Goal: Task Accomplishment & Management: Manage account settings

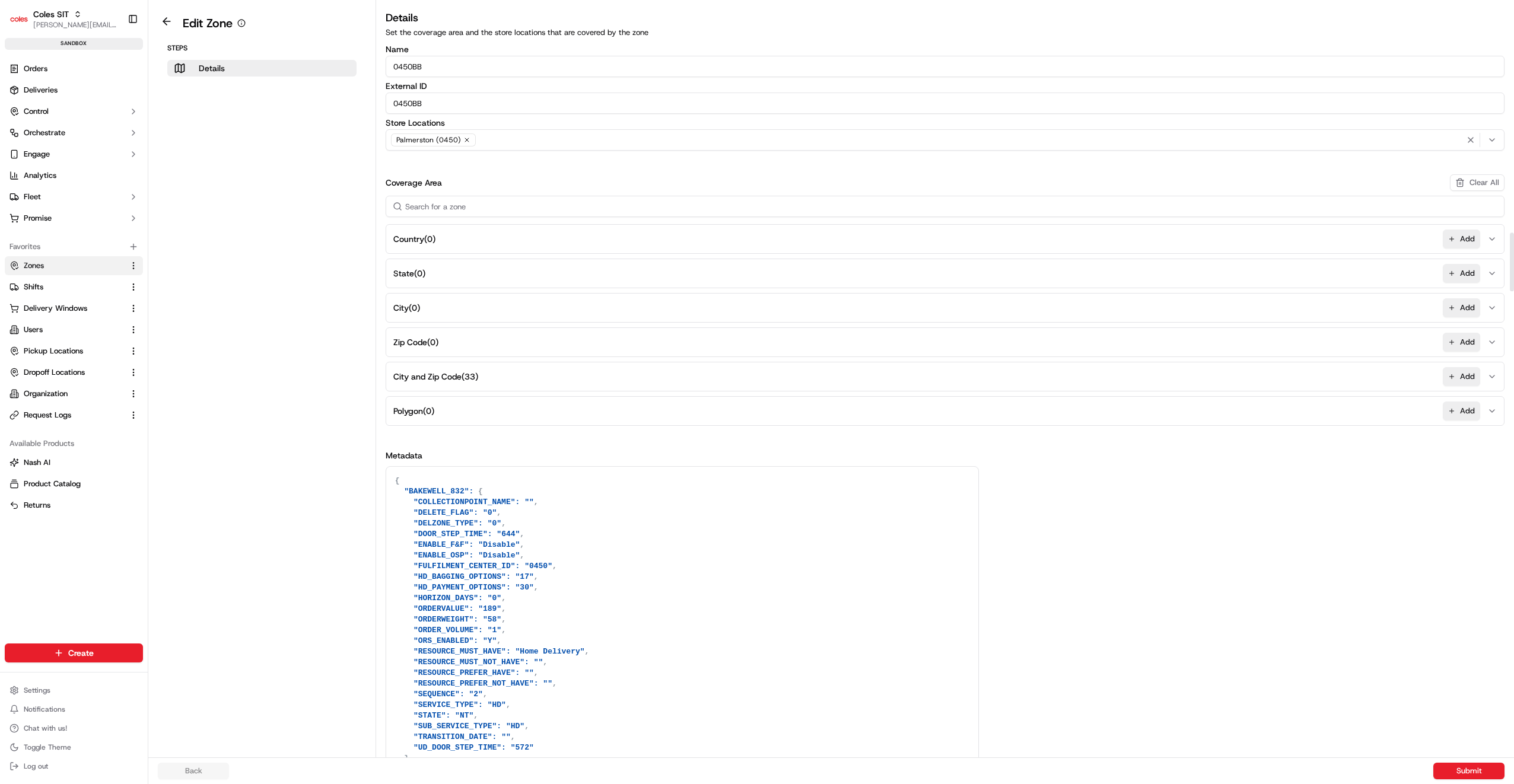
scroll to position [2965, 0]
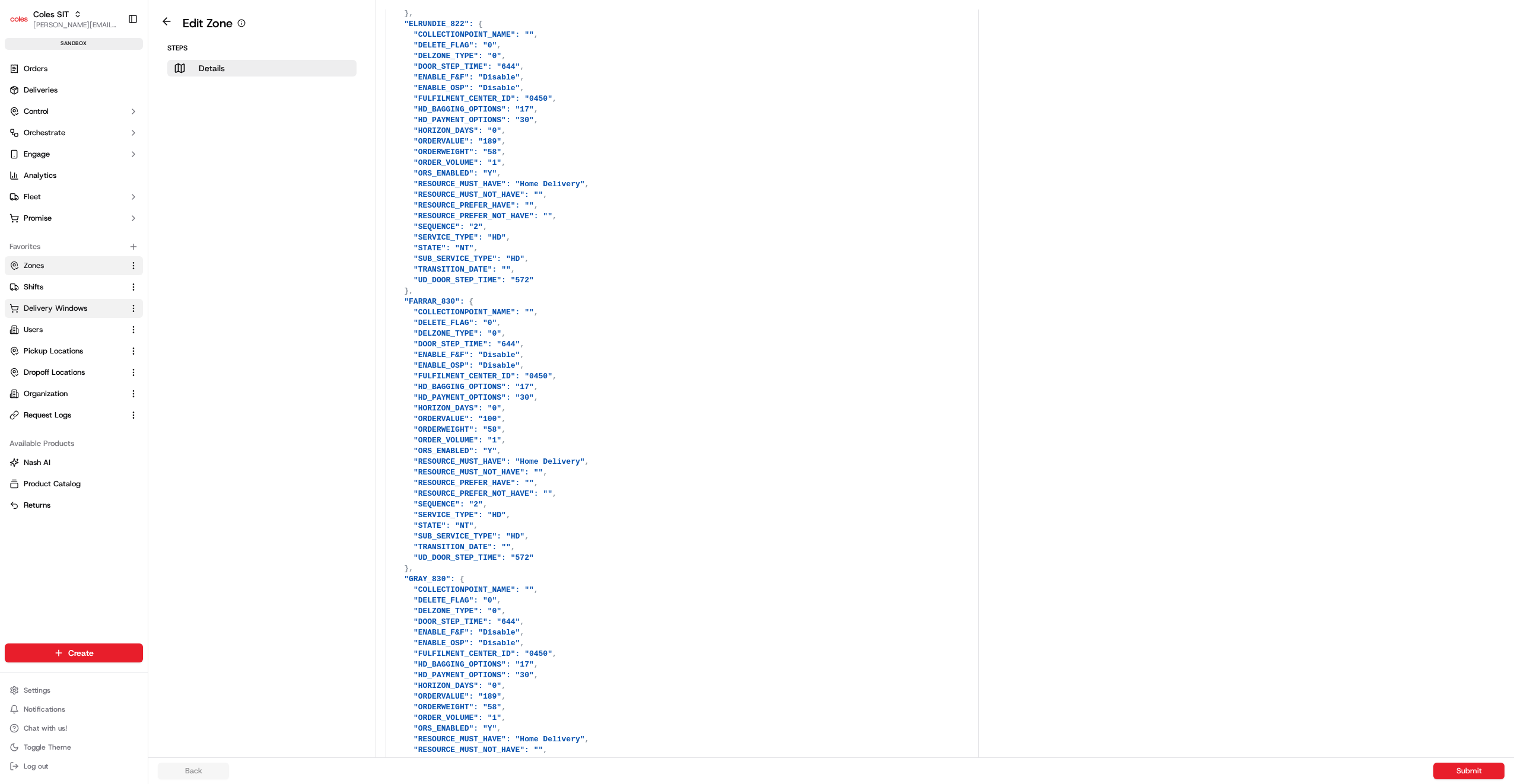
click at [63, 312] on span "Delivery Windows" at bounding box center [55, 308] width 63 height 10
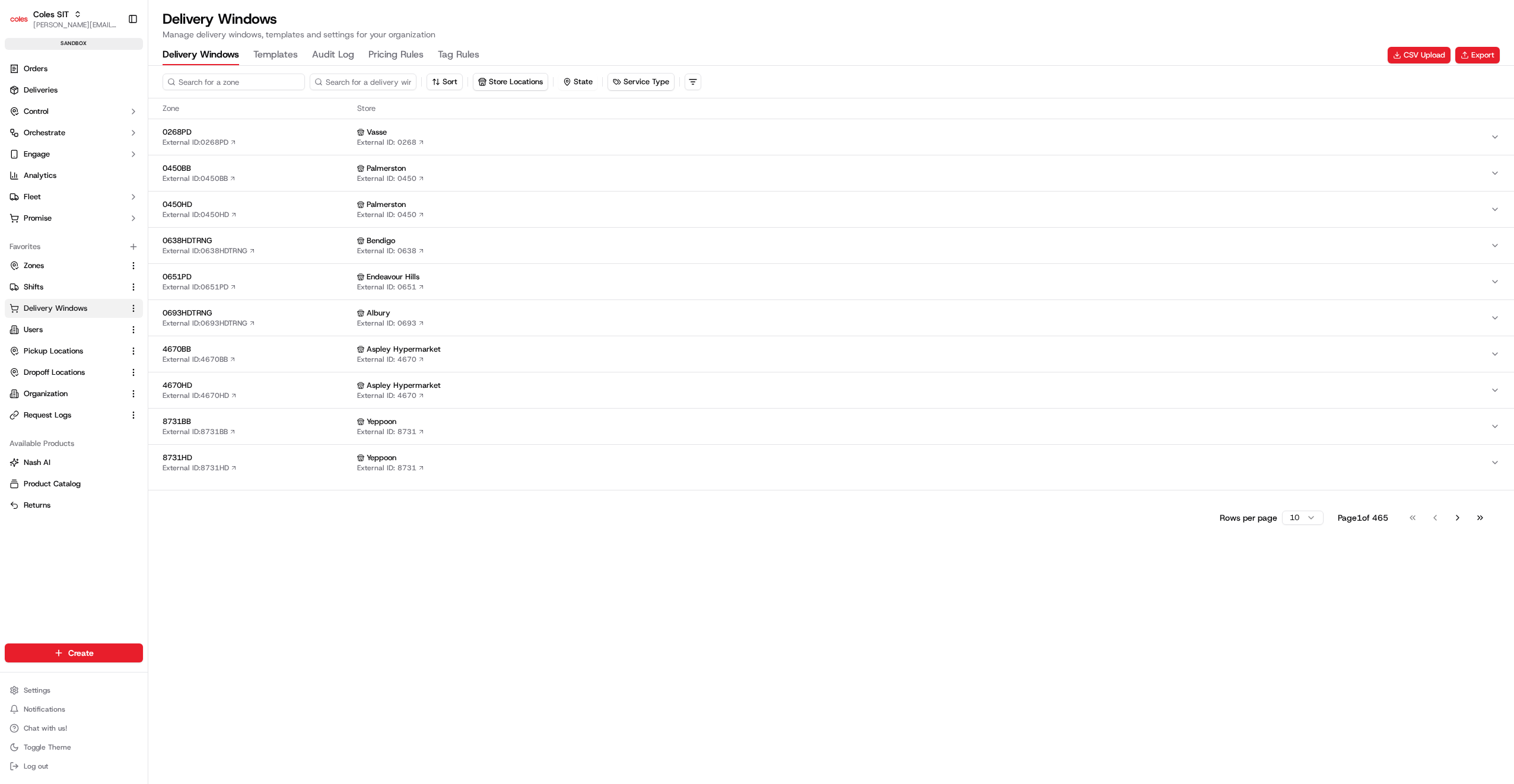
click at [229, 80] on input at bounding box center [233, 82] width 142 height 17
type input "7780"
click at [213, 351] on span "7780HD" at bounding box center [257, 349] width 190 height 10
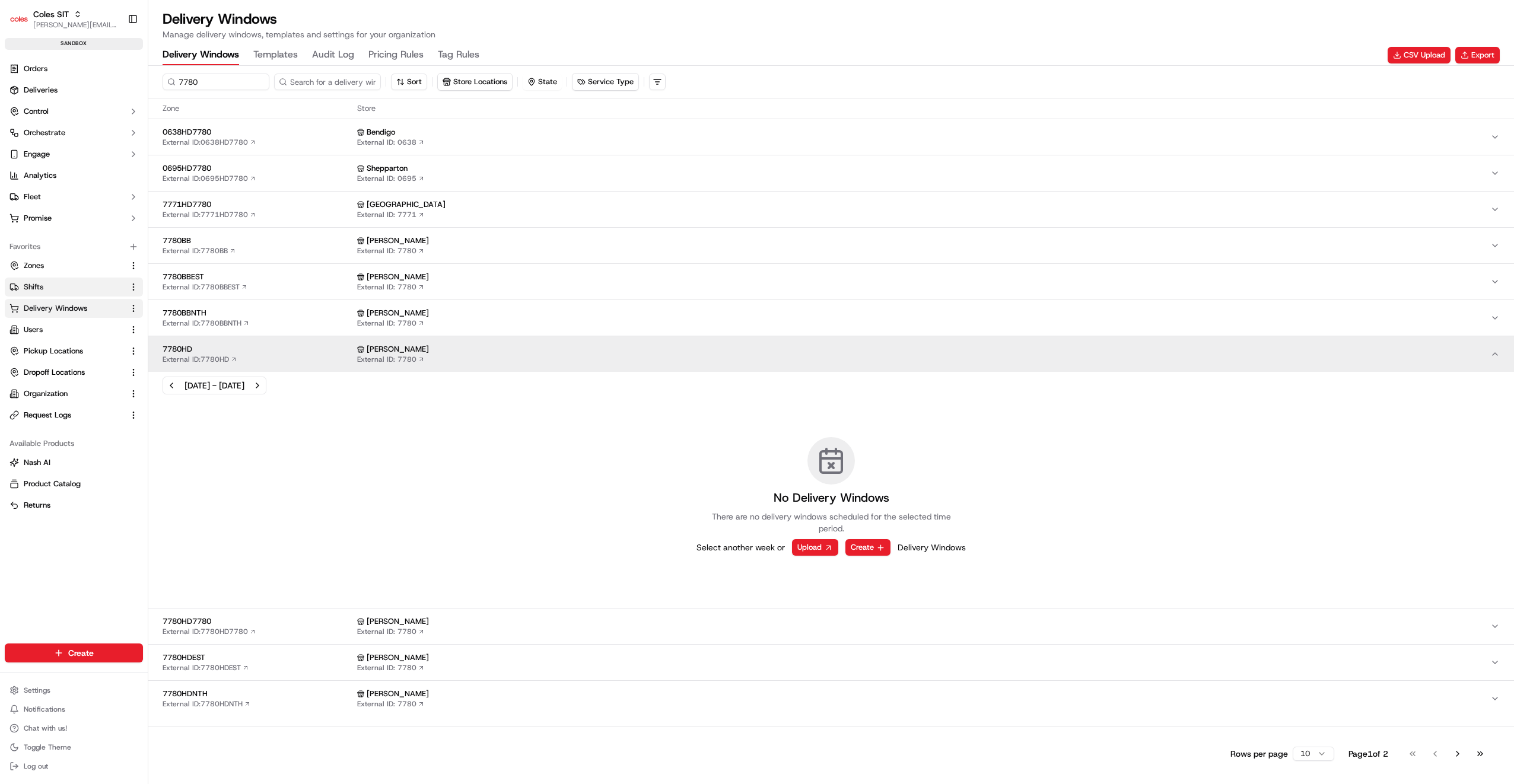
click at [39, 289] on span "Shifts" at bounding box center [33, 287] width 20 height 10
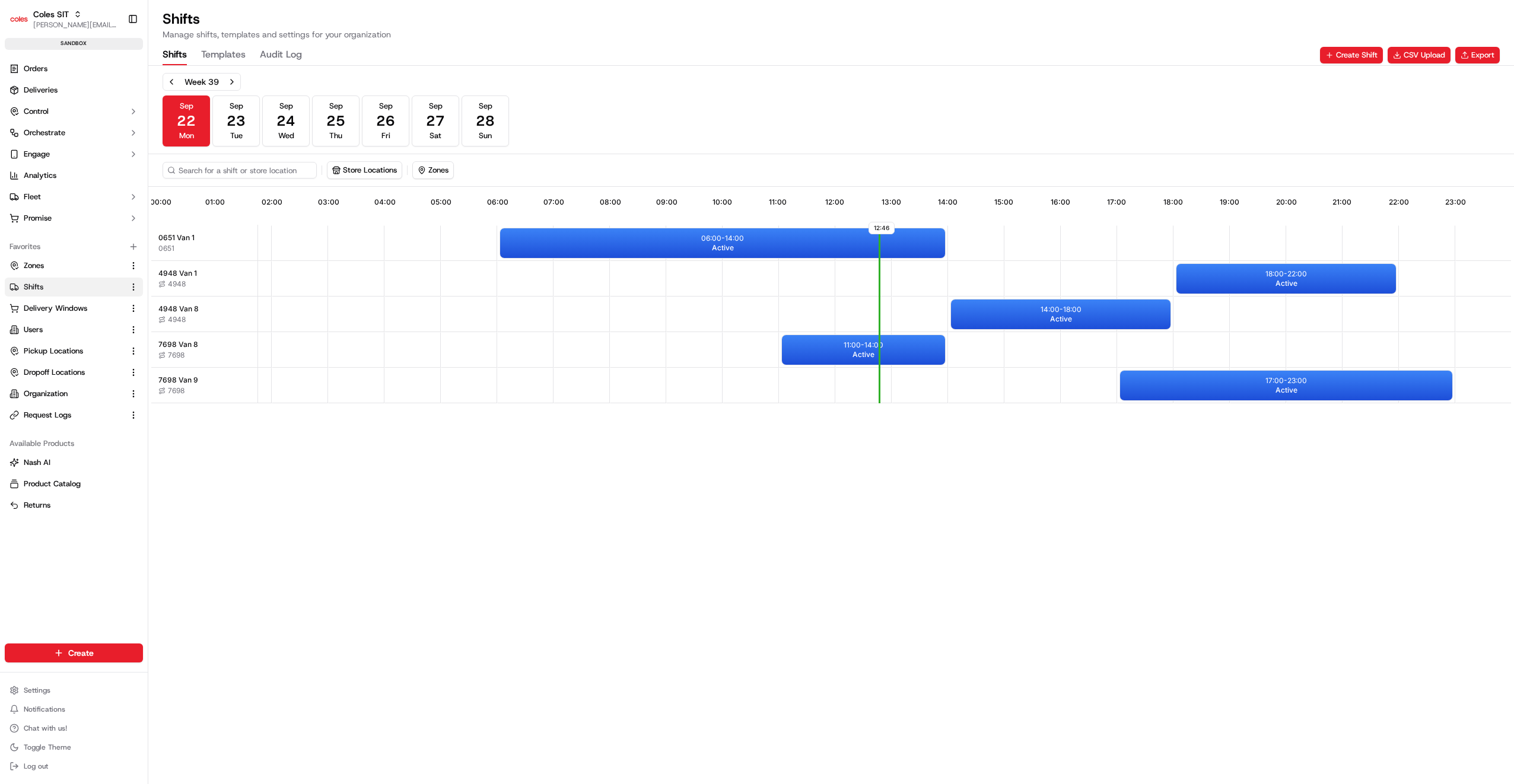
scroll to position [0, 100]
click at [231, 170] on input at bounding box center [257, 170] width 190 height 17
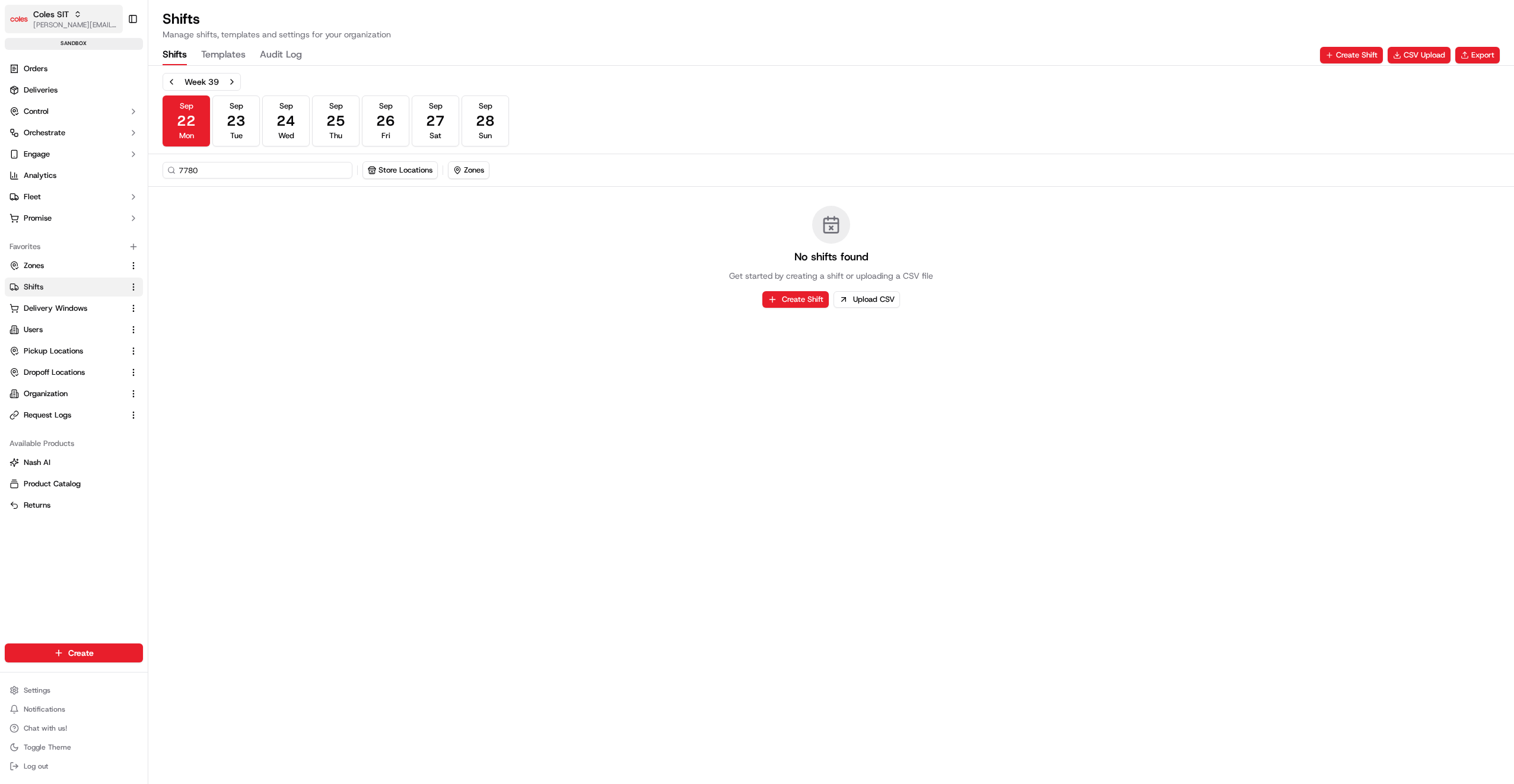
type input "7780"
click at [1415, 55] on button "CSV Upload" at bounding box center [1419, 55] width 63 height 17
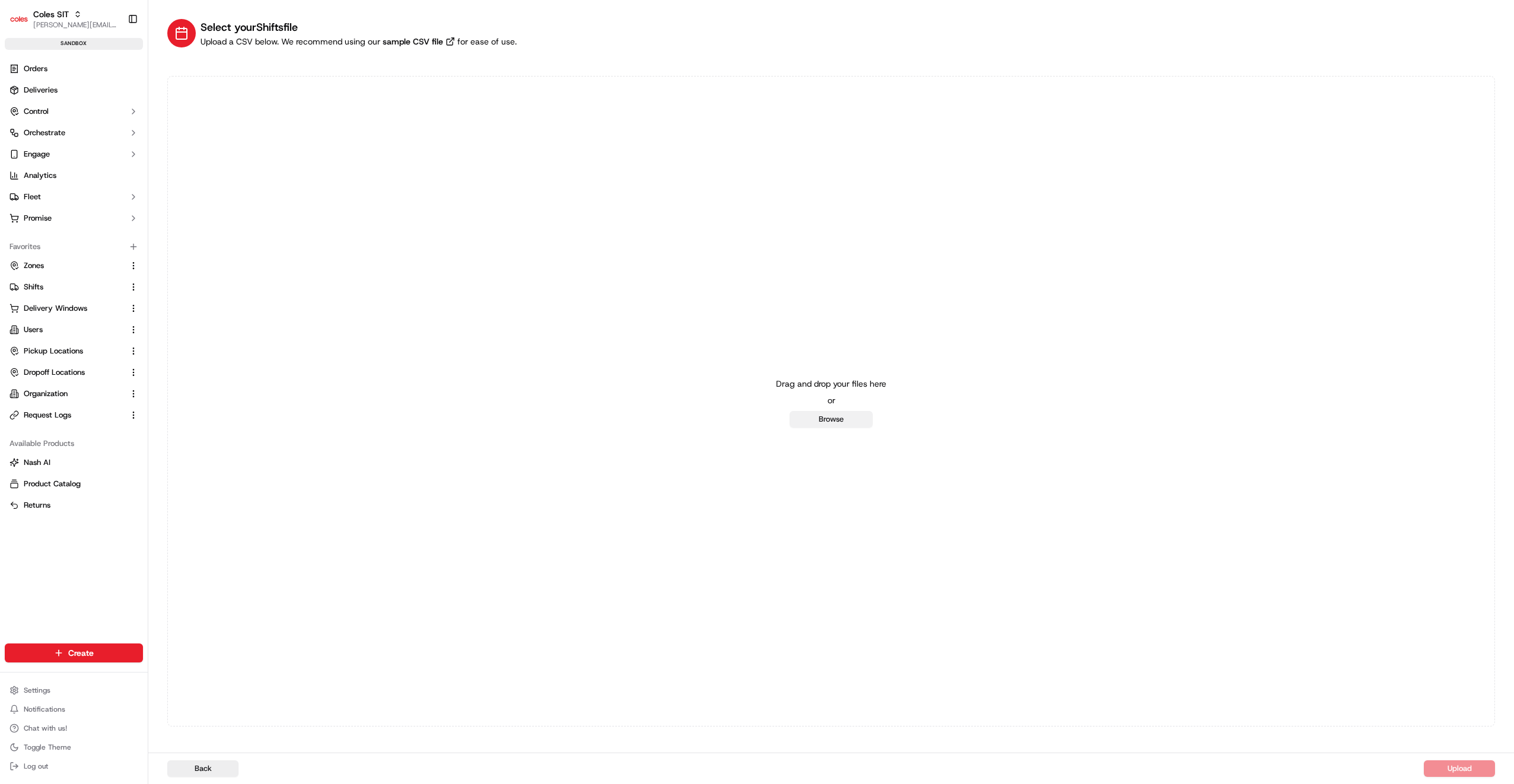
click at [848, 421] on button "Browse" at bounding box center [831, 419] width 83 height 17
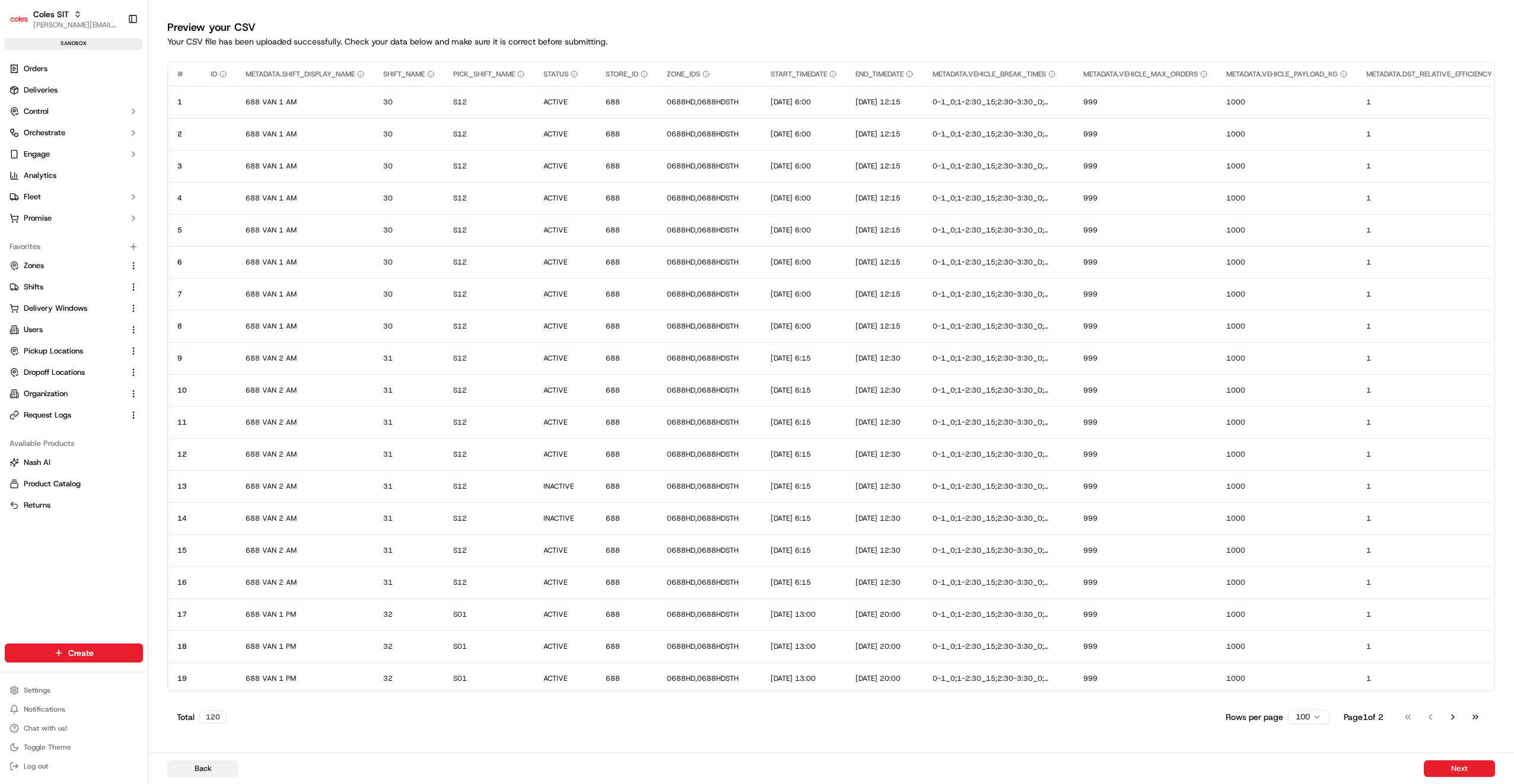
click at [203, 766] on button "Back" at bounding box center [203, 769] width 71 height 17
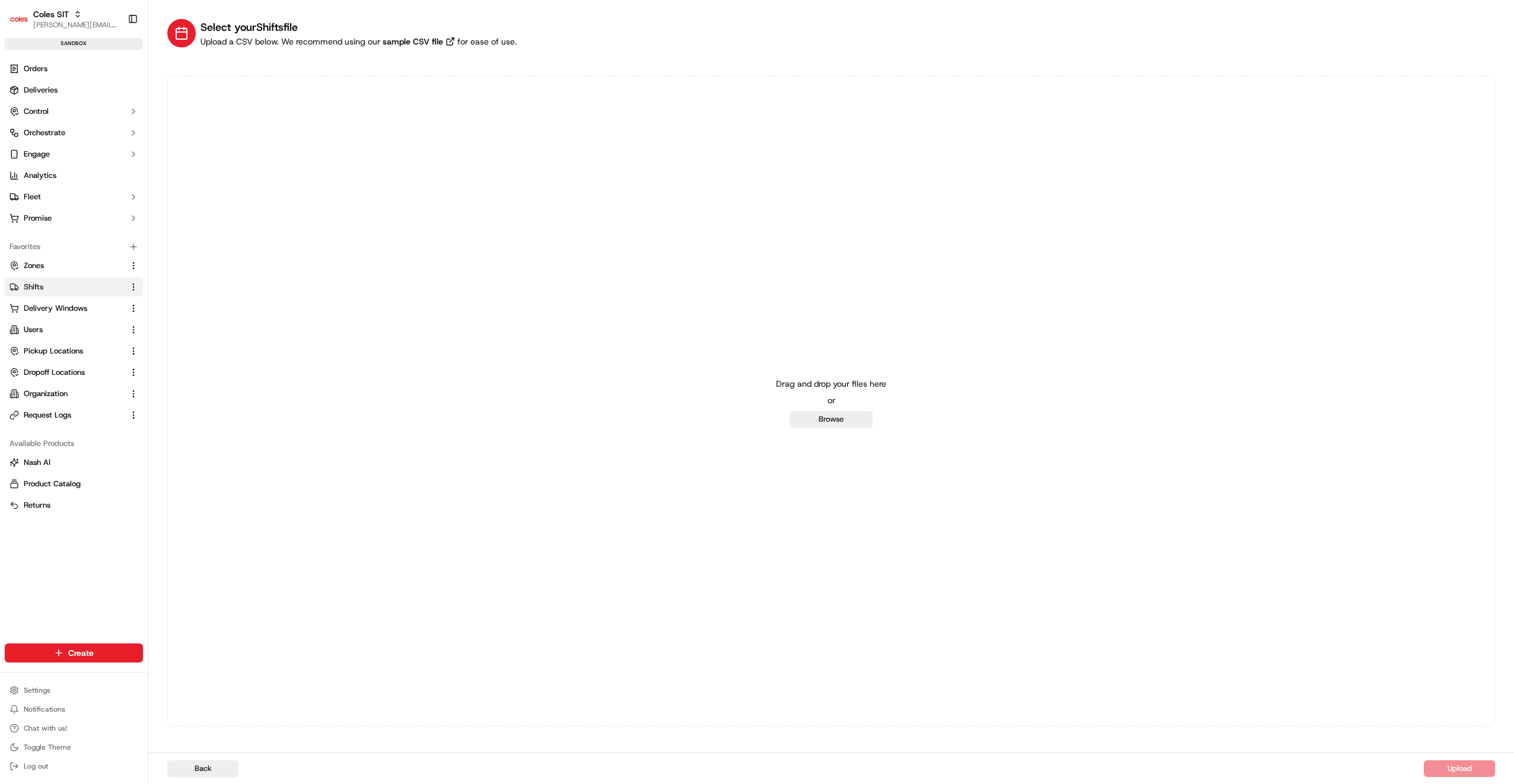
click at [33, 292] on button "Shifts" at bounding box center [73, 287] width 138 height 19
click at [46, 288] on link "Shifts" at bounding box center [66, 287] width 114 height 10
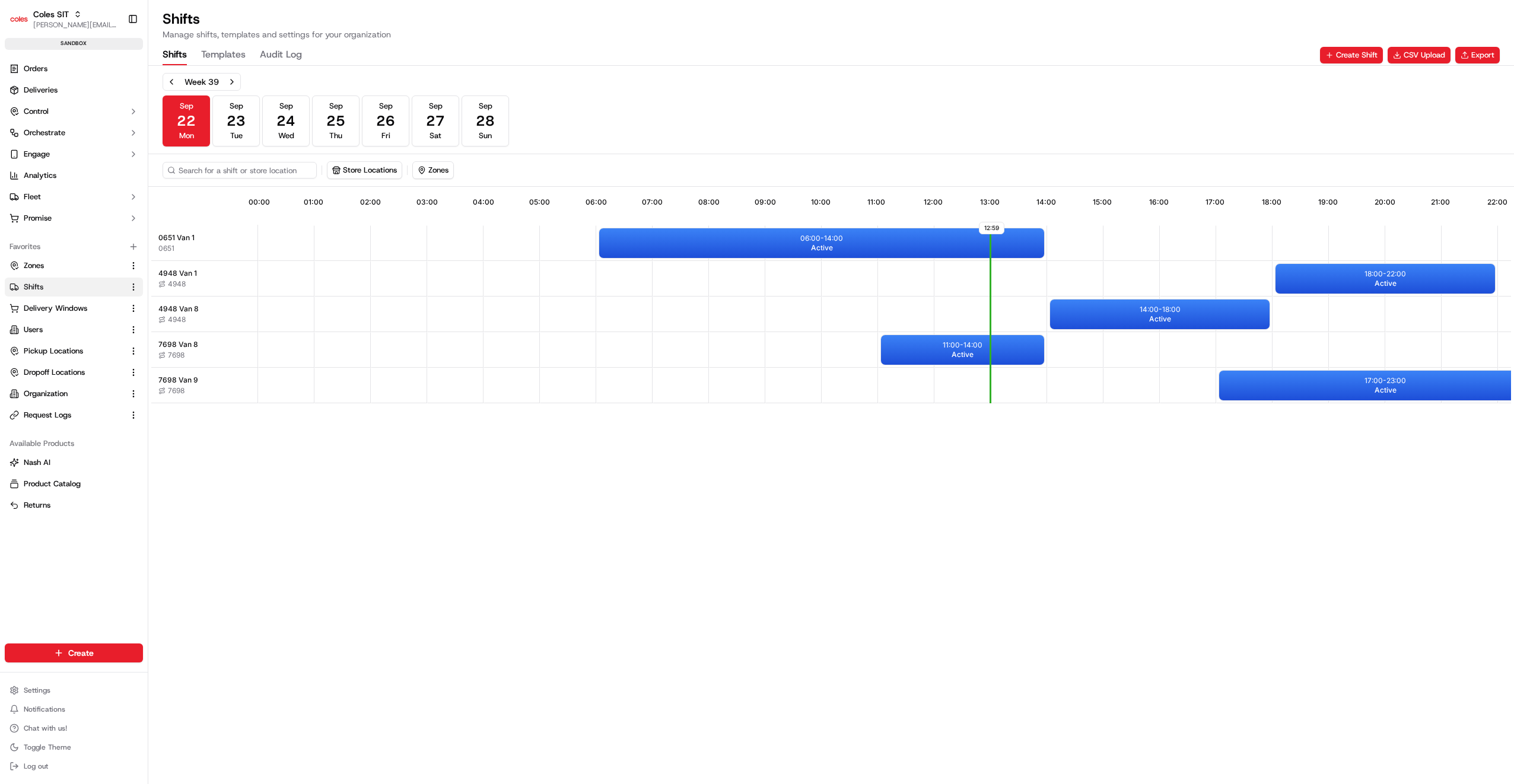
scroll to position [0, 100]
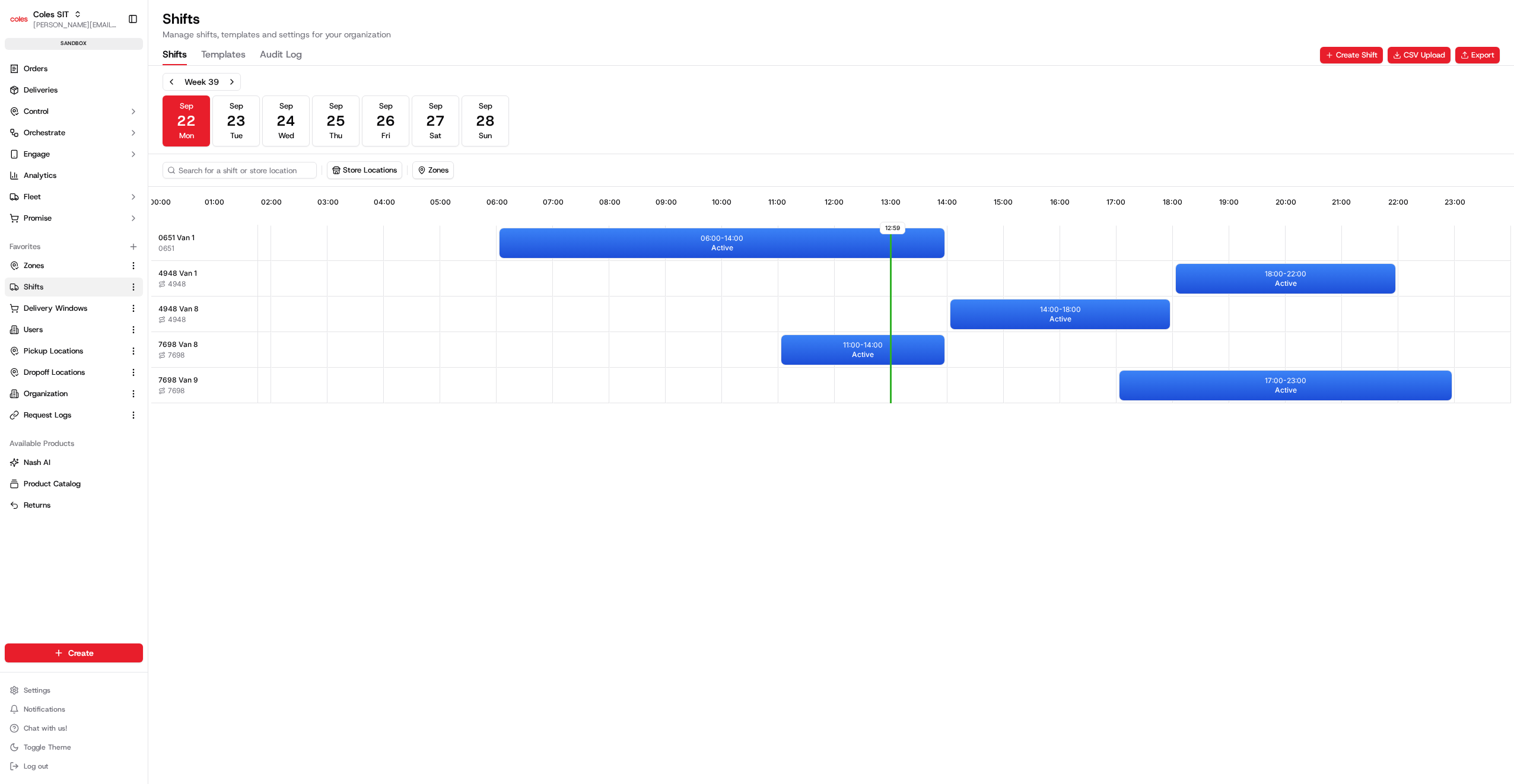
click at [36, 283] on span "Shifts" at bounding box center [33, 287] width 20 height 10
click at [1424, 58] on button "CSV Upload" at bounding box center [1419, 55] width 63 height 17
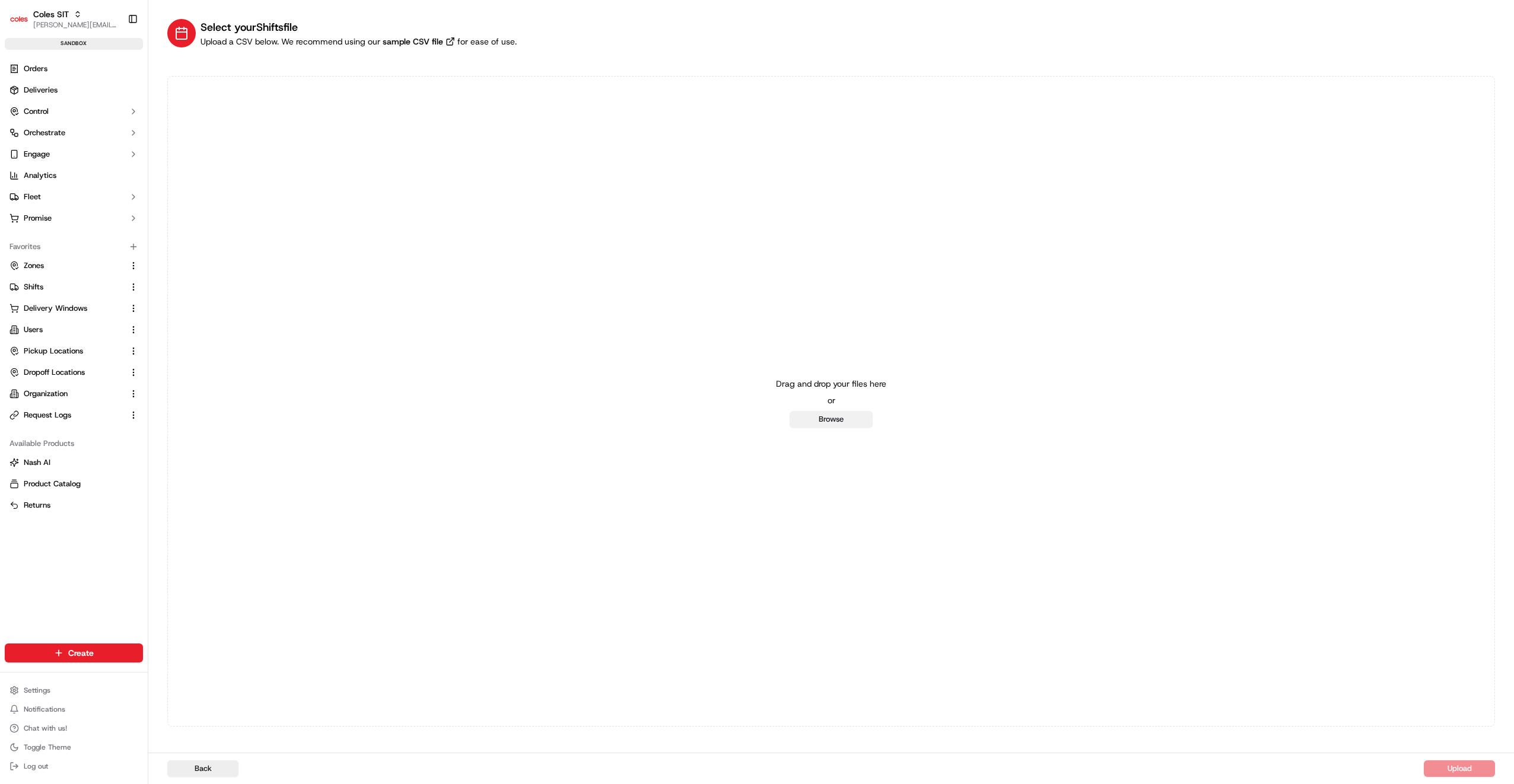
click at [837, 416] on button "Browse" at bounding box center [831, 419] width 83 height 17
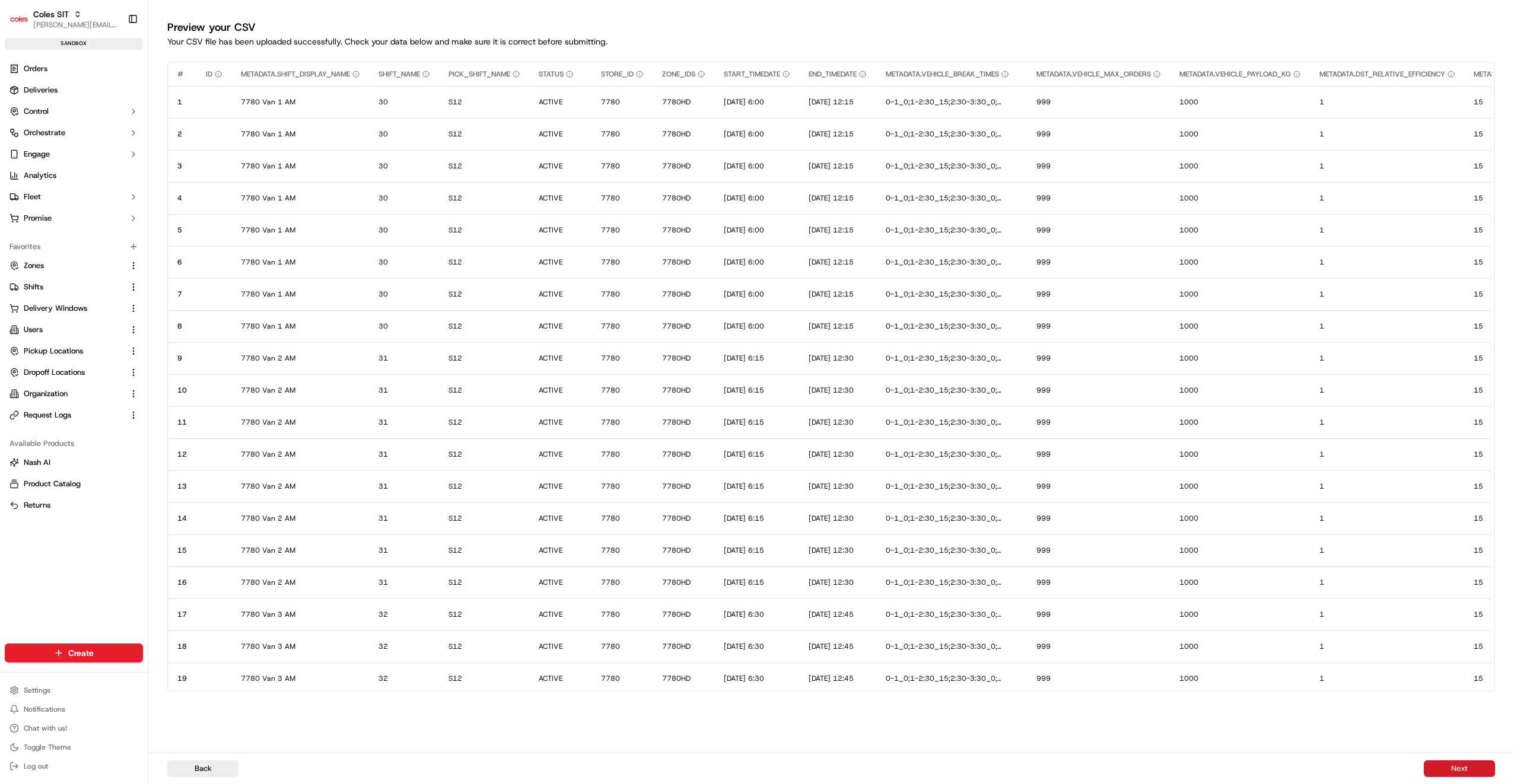
click at [1450, 767] on button "Next" at bounding box center [1459, 769] width 71 height 17
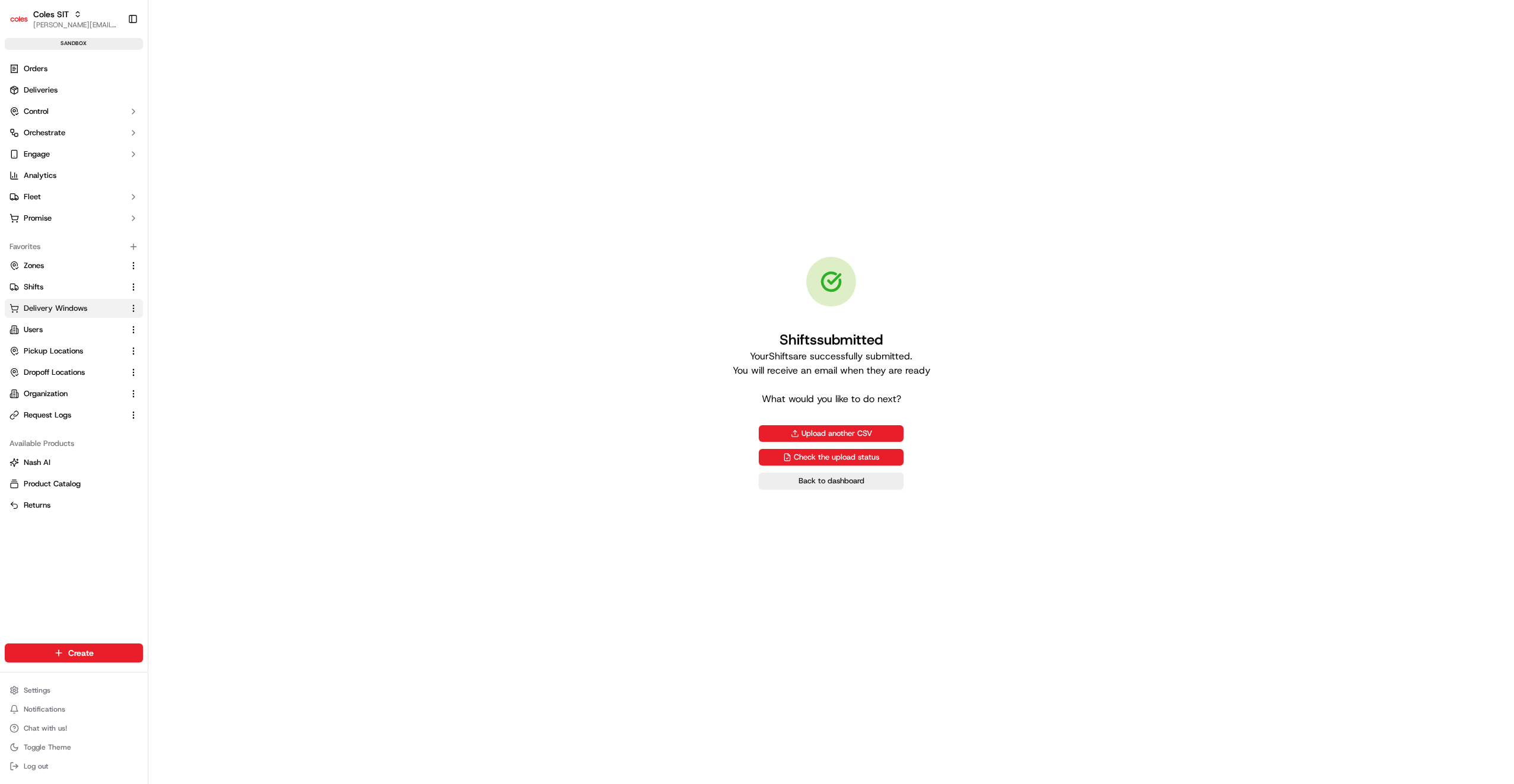
click at [43, 308] on span "Delivery Windows" at bounding box center [55, 308] width 63 height 10
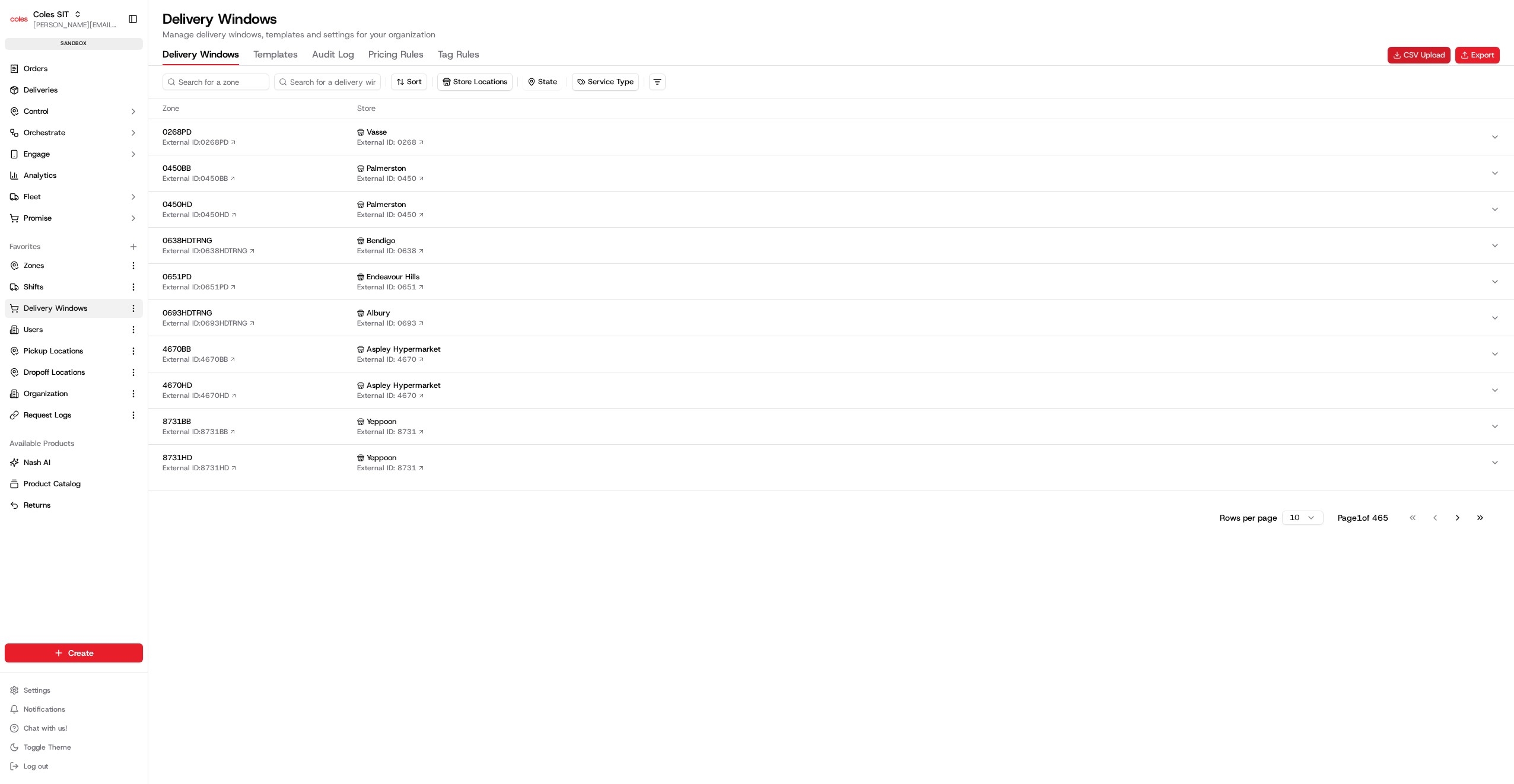
click at [1402, 60] on button "CSV Upload" at bounding box center [1419, 55] width 63 height 17
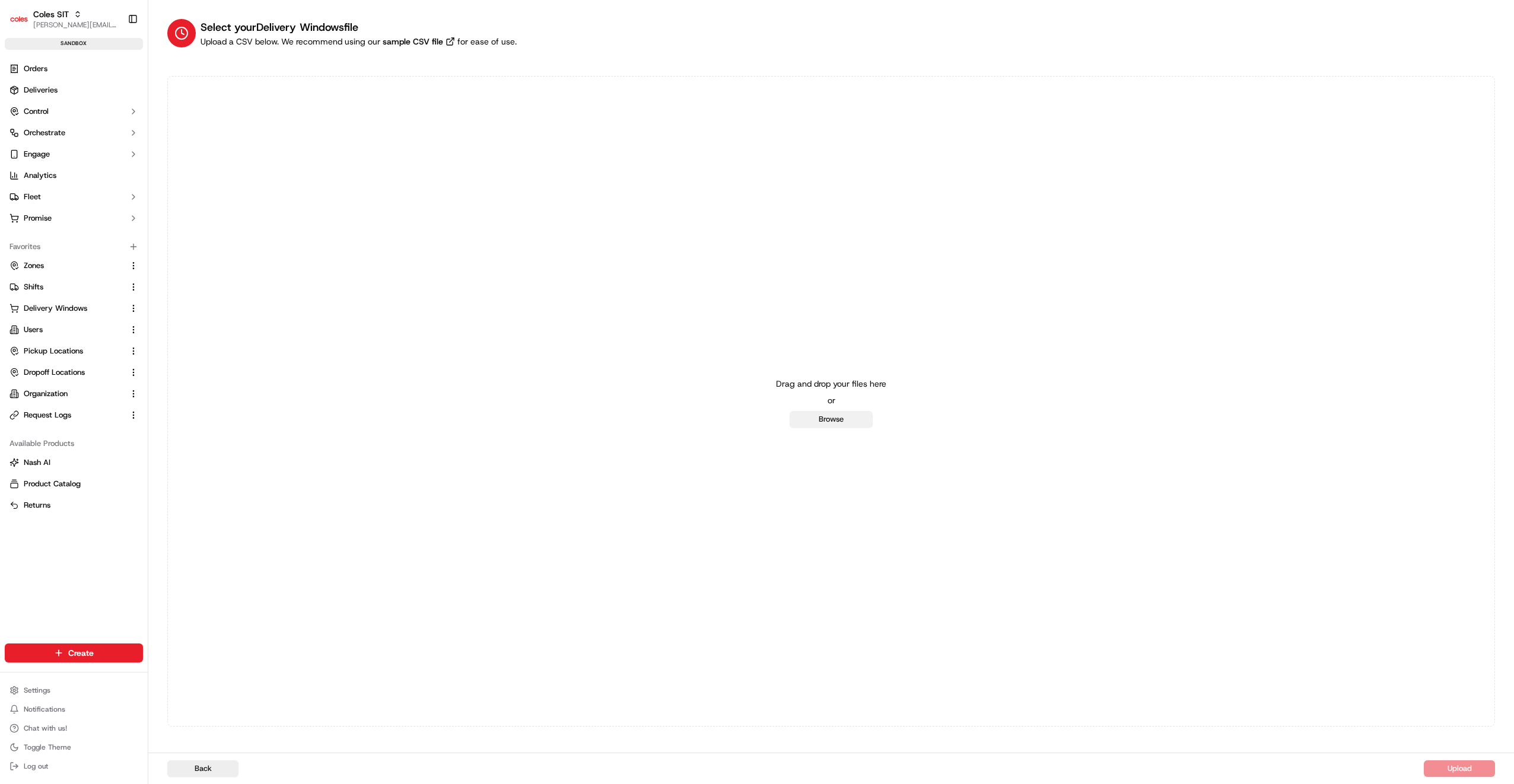
click at [824, 416] on button "Browse" at bounding box center [831, 419] width 83 height 17
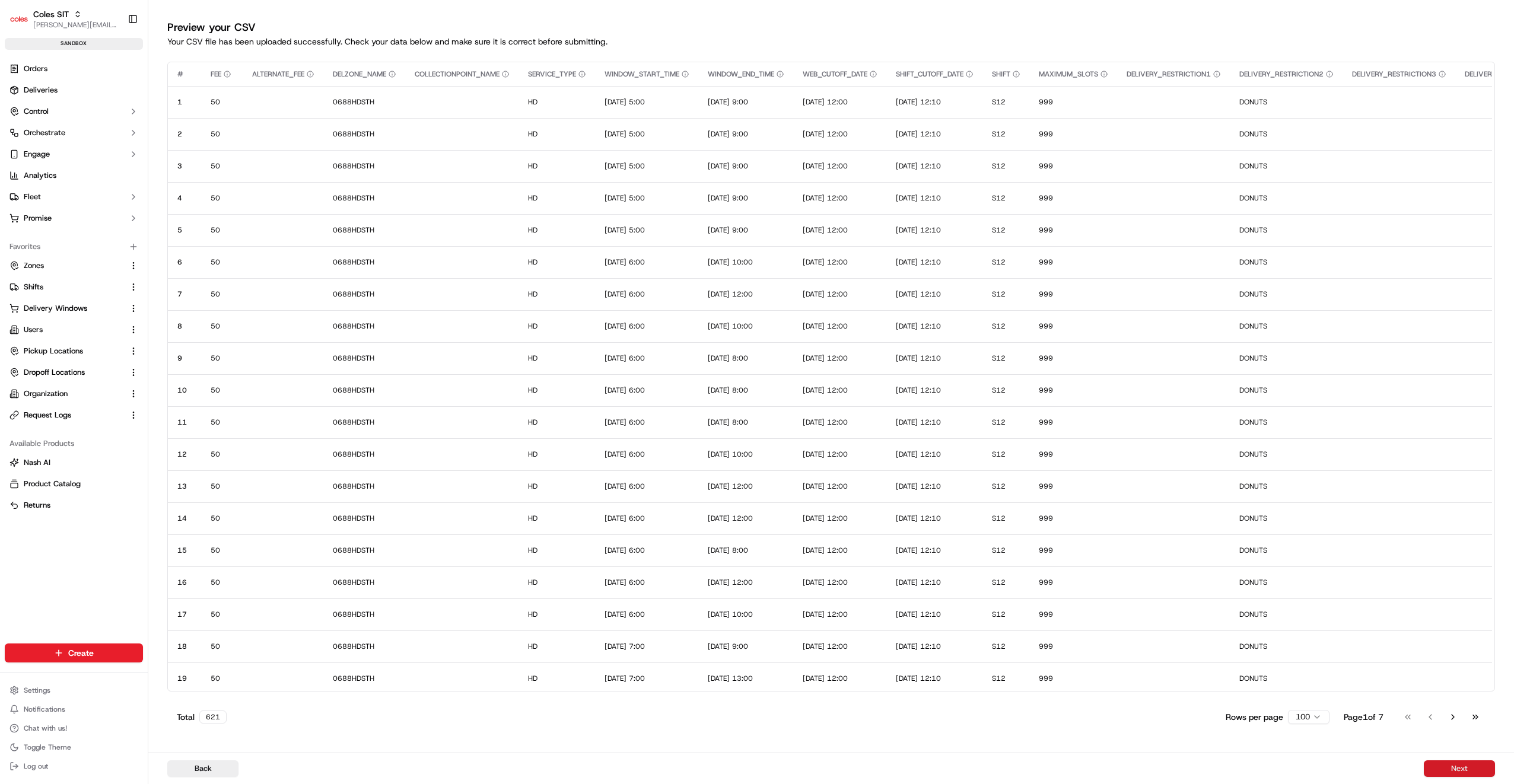
click at [1451, 770] on button "Next" at bounding box center [1459, 769] width 71 height 17
click at [28, 269] on span "Zones" at bounding box center [33, 266] width 20 height 10
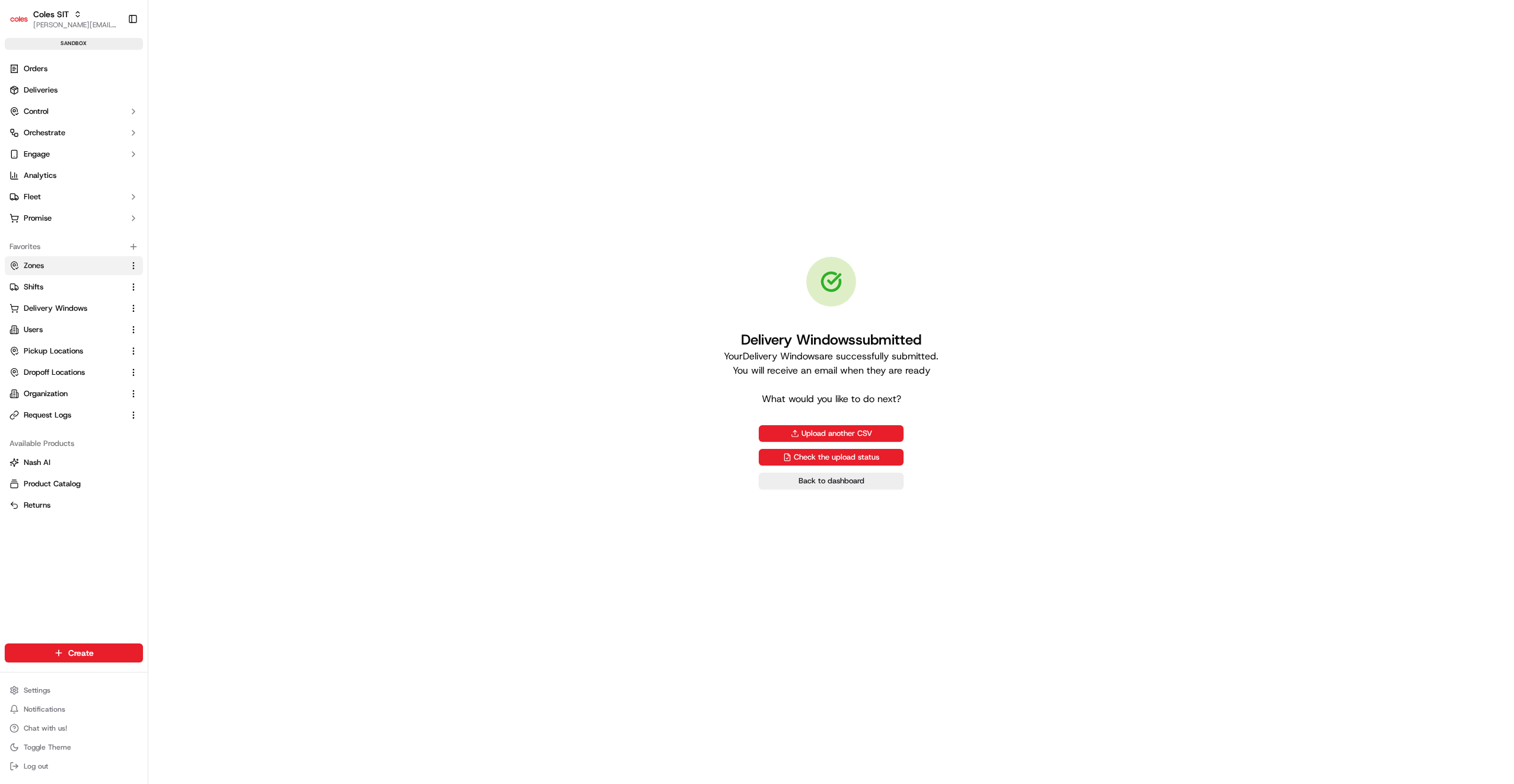
click at [31, 268] on span "Zones" at bounding box center [33, 266] width 20 height 10
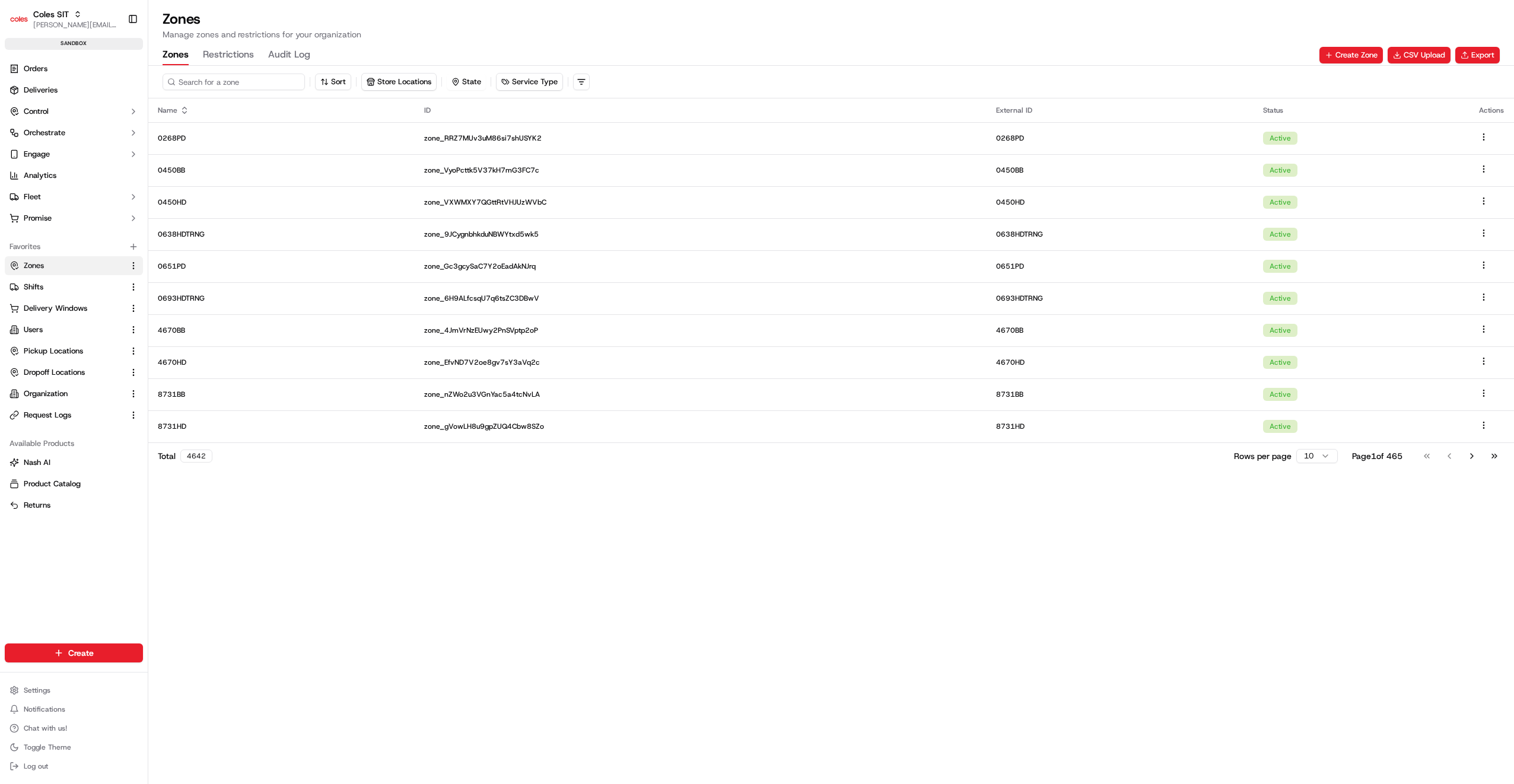
click at [224, 81] on input at bounding box center [233, 82] width 142 height 17
type input "7780"
click at [176, 332] on p "7780HD" at bounding box center [285, 330] width 254 height 10
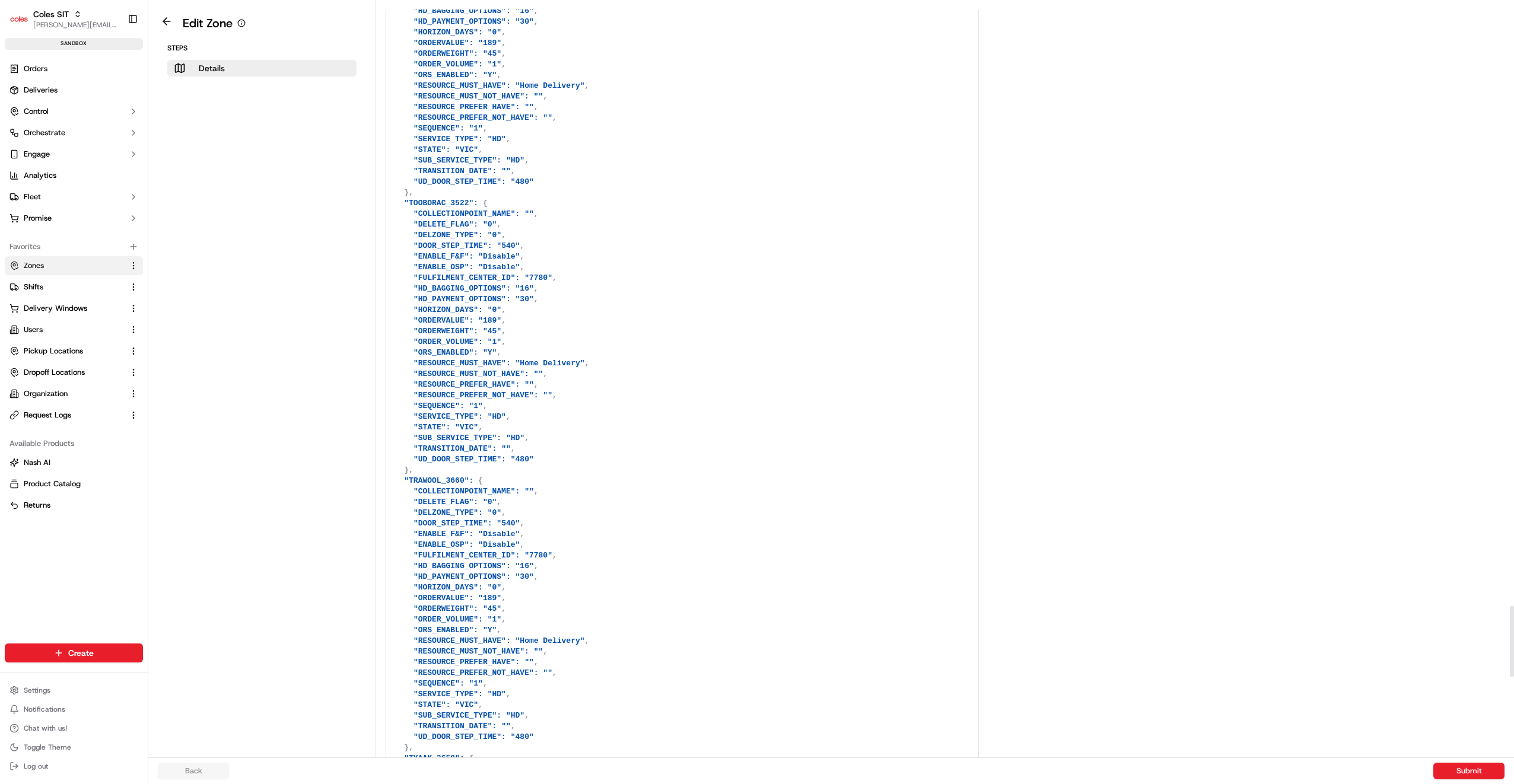
scroll to position [6404, 0]
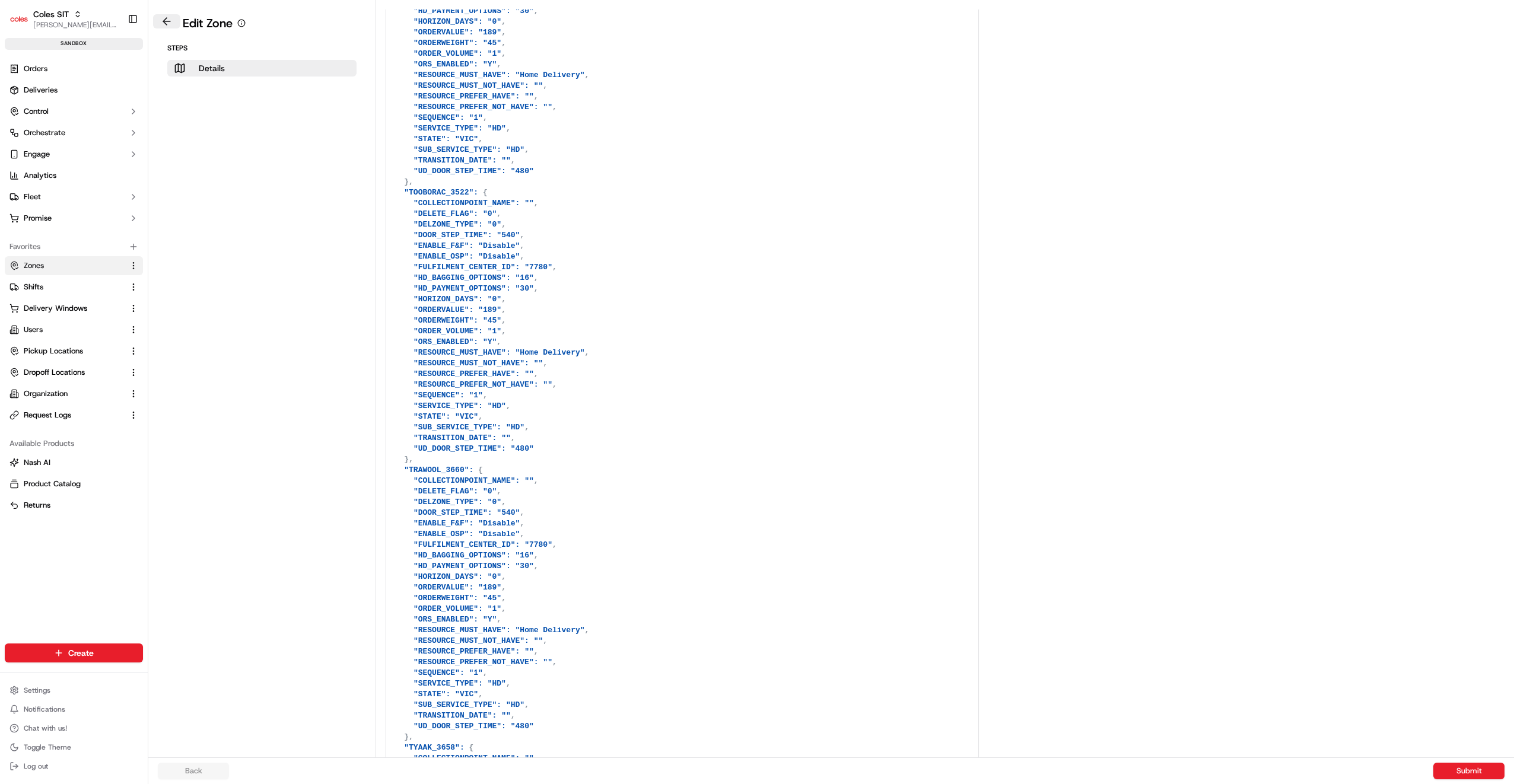
click at [170, 15] on button at bounding box center [166, 21] width 27 height 14
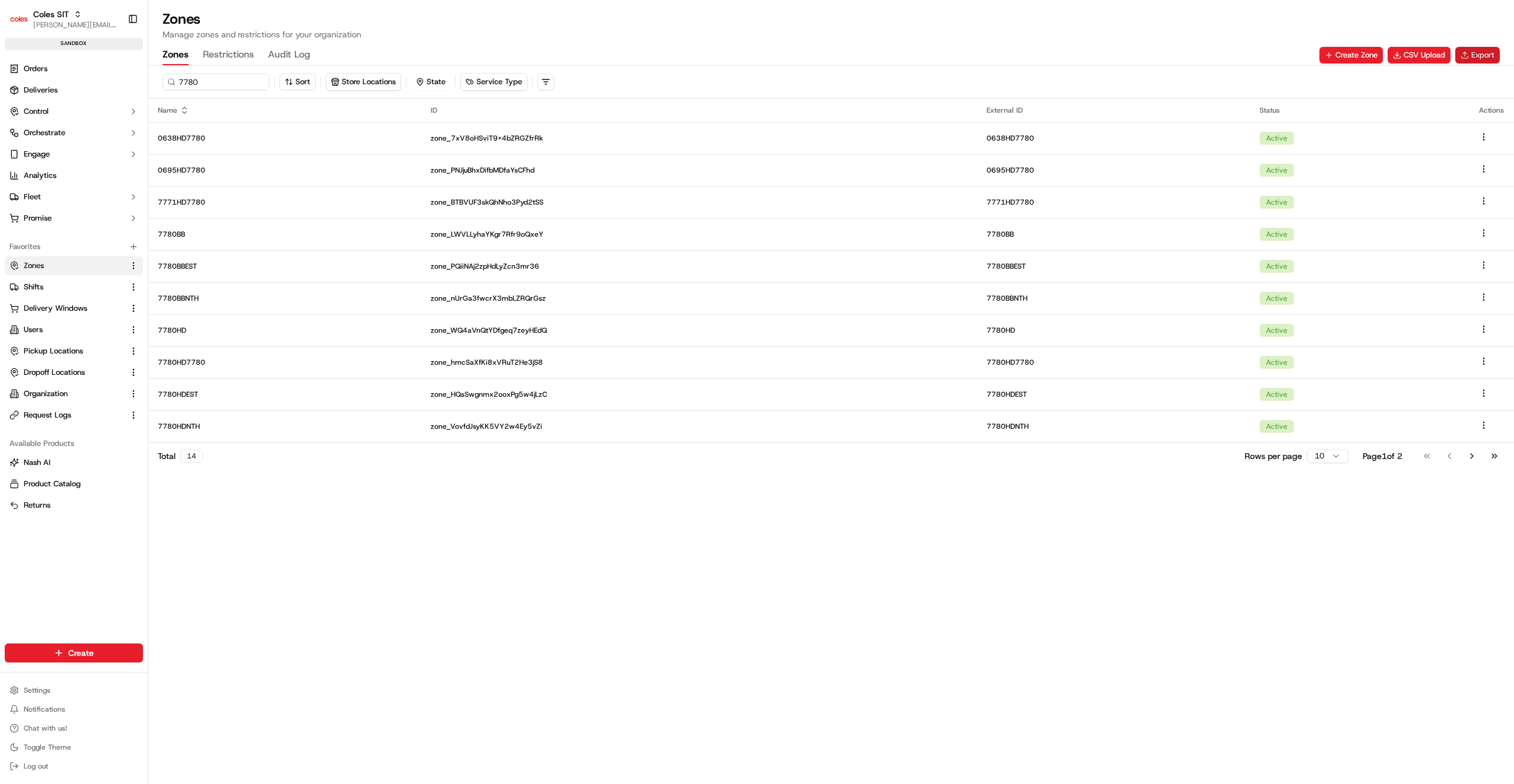
click at [1468, 56] on button "Export" at bounding box center [1477, 55] width 44 height 17
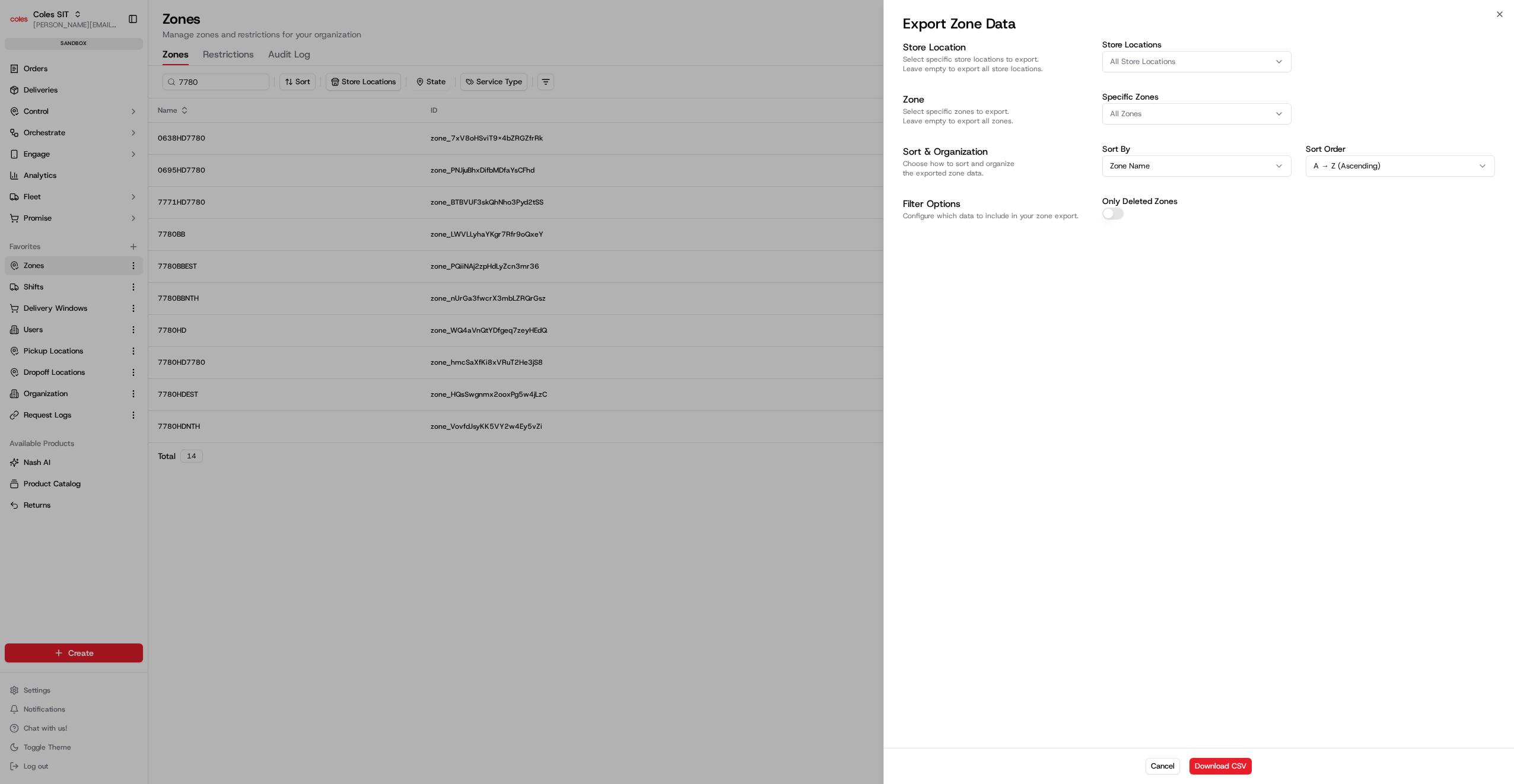
click at [1158, 109] on div "All Zones" at bounding box center [1197, 114] width 183 height 10
click at [1161, 61] on div at bounding box center [757, 392] width 1514 height 784
click at [1161, 61] on span "All Store Locations" at bounding box center [1142, 61] width 65 height 10
type input "7780"
drag, startPoint x: 1152, startPoint y: 110, endPoint x: 1161, endPoint y: 110, distance: 9.0
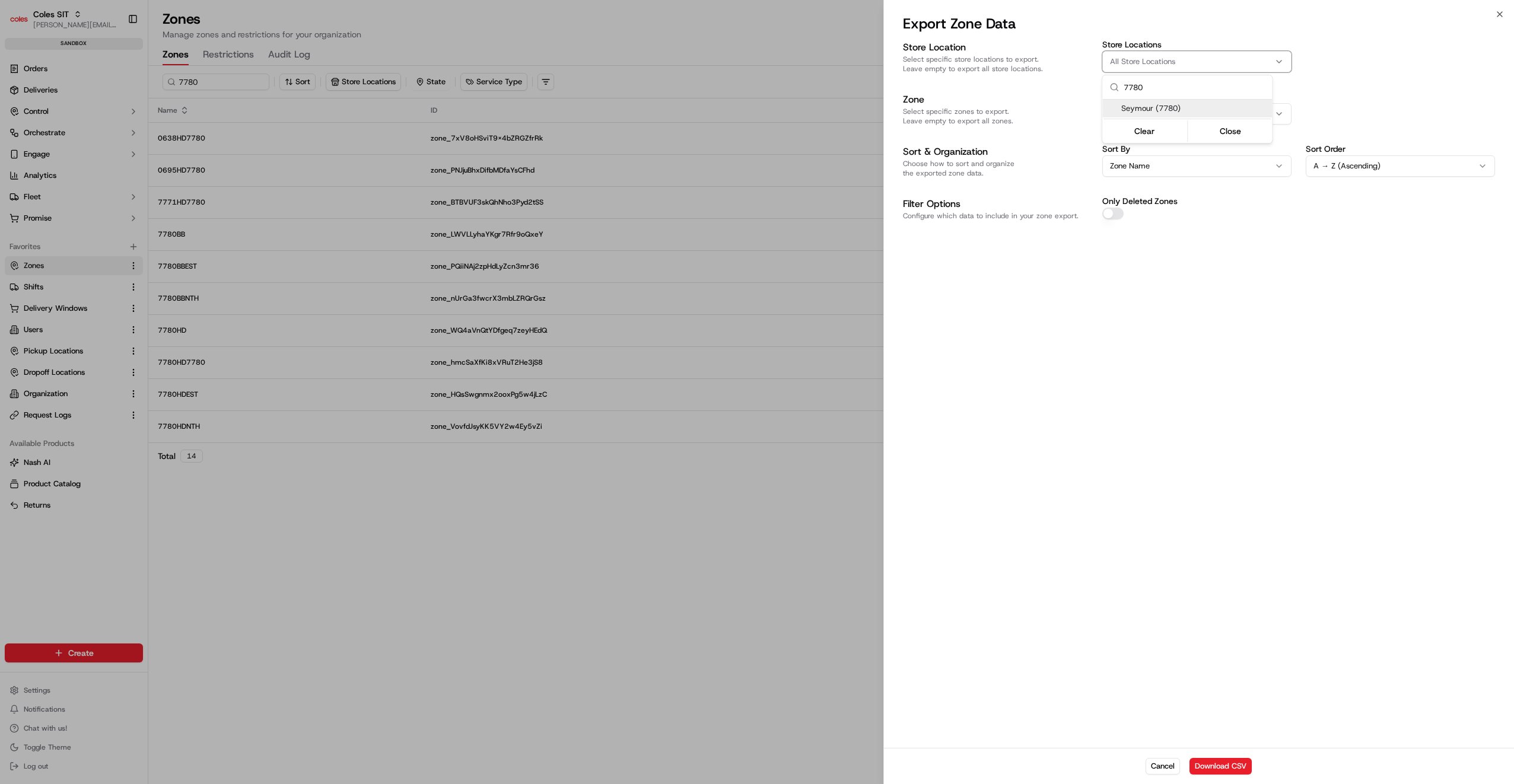
click at [1152, 110] on span "Seymour (7780)" at bounding box center [1195, 108] width 146 height 10
click at [1227, 128] on button "Close" at bounding box center [1231, 131] width 81 height 17
click at [1212, 764] on button "Download CSV" at bounding box center [1220, 766] width 62 height 17
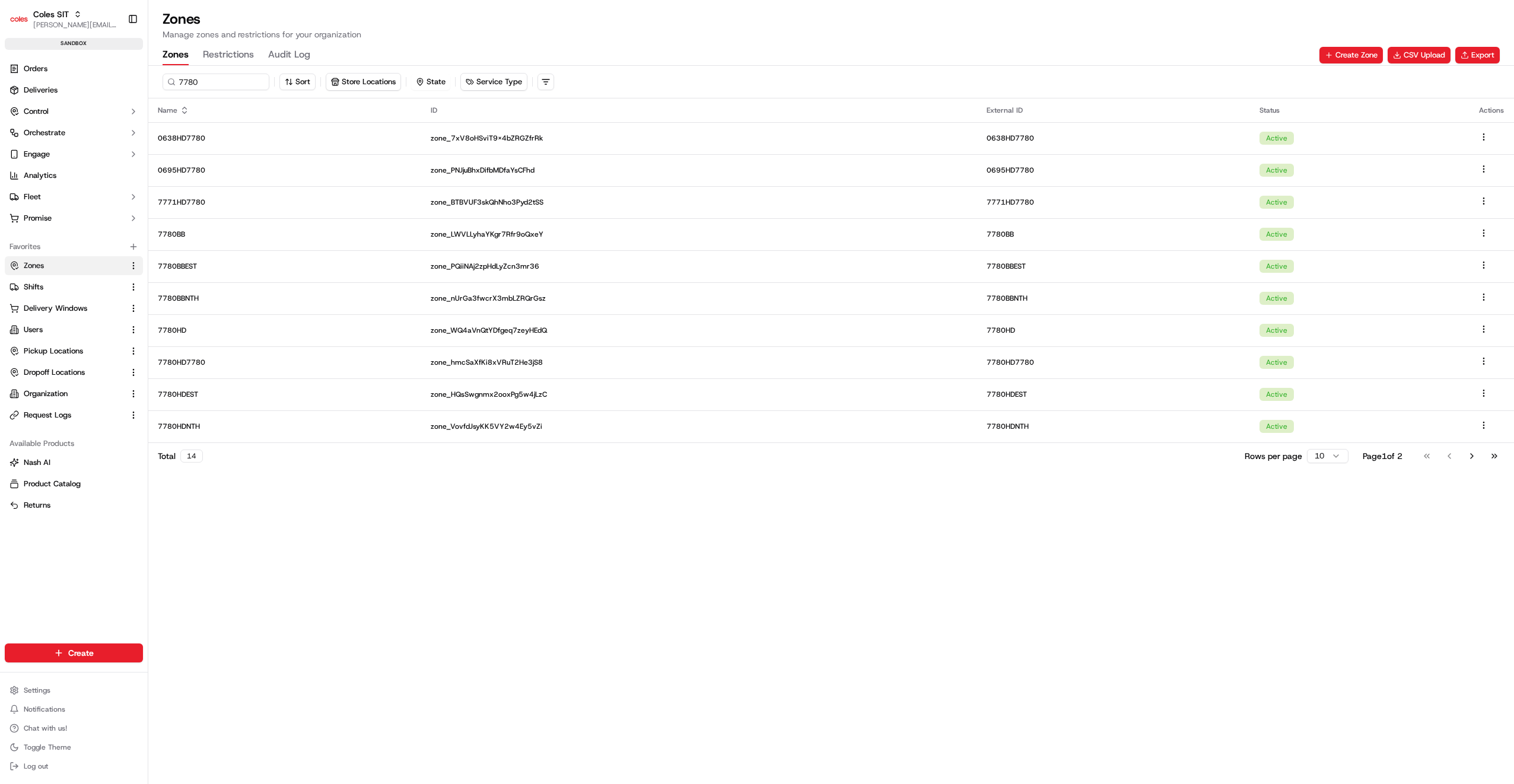
drag, startPoint x: 40, startPoint y: 286, endPoint x: 83, endPoint y: 297, distance: 44.4
click at [40, 286] on span "Shifts" at bounding box center [33, 287] width 20 height 10
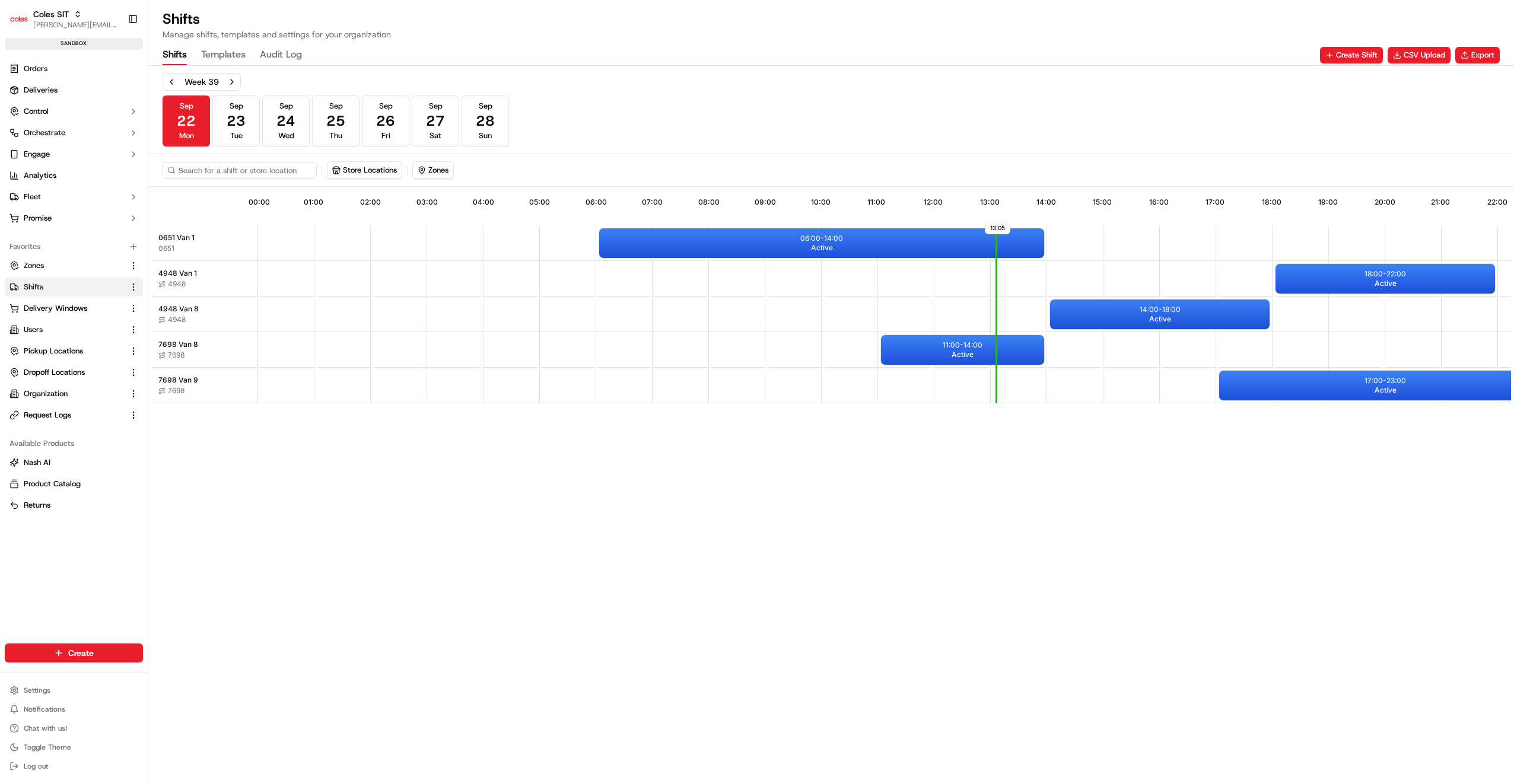
scroll to position [0, 100]
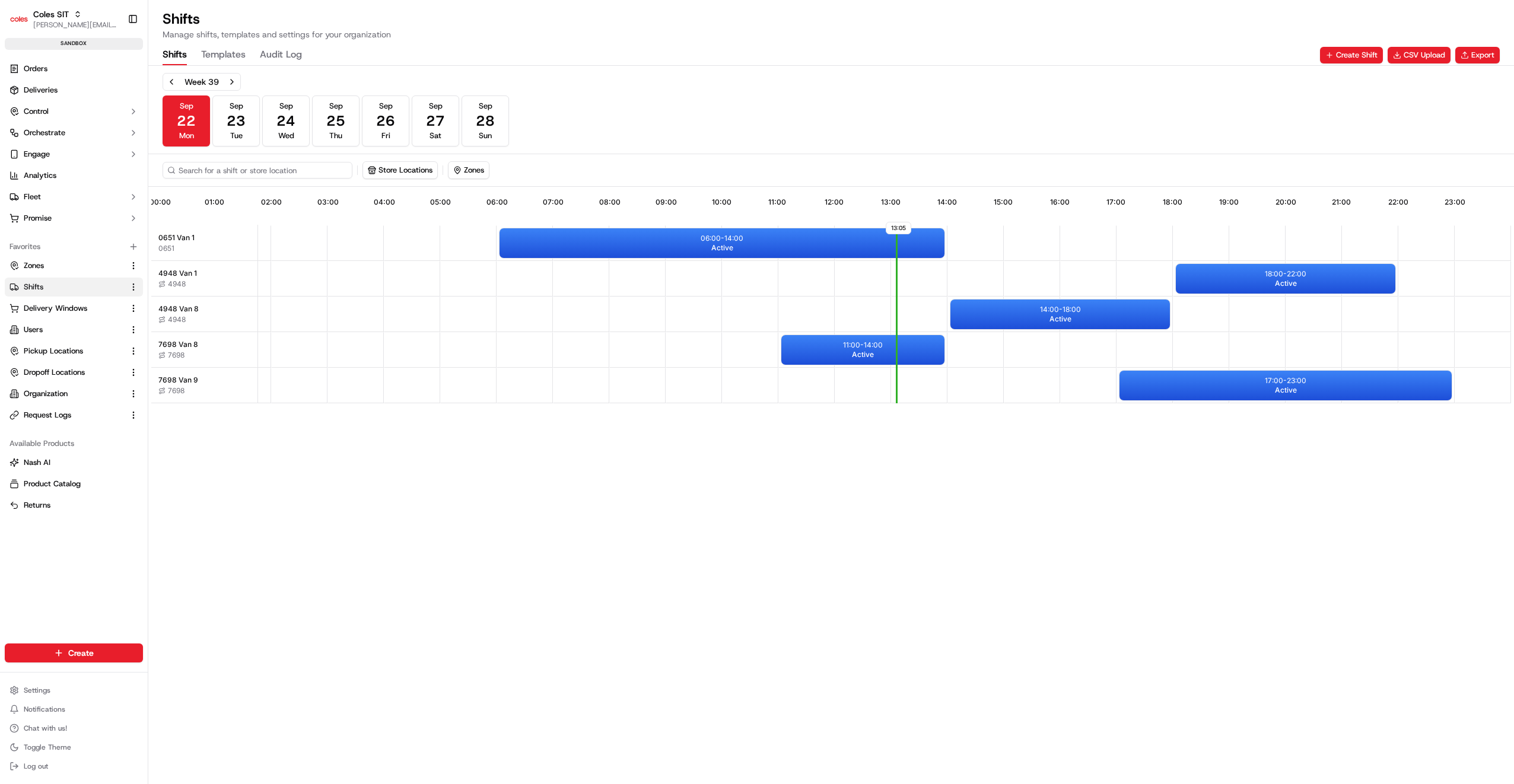
click at [229, 164] on input at bounding box center [257, 170] width 190 height 17
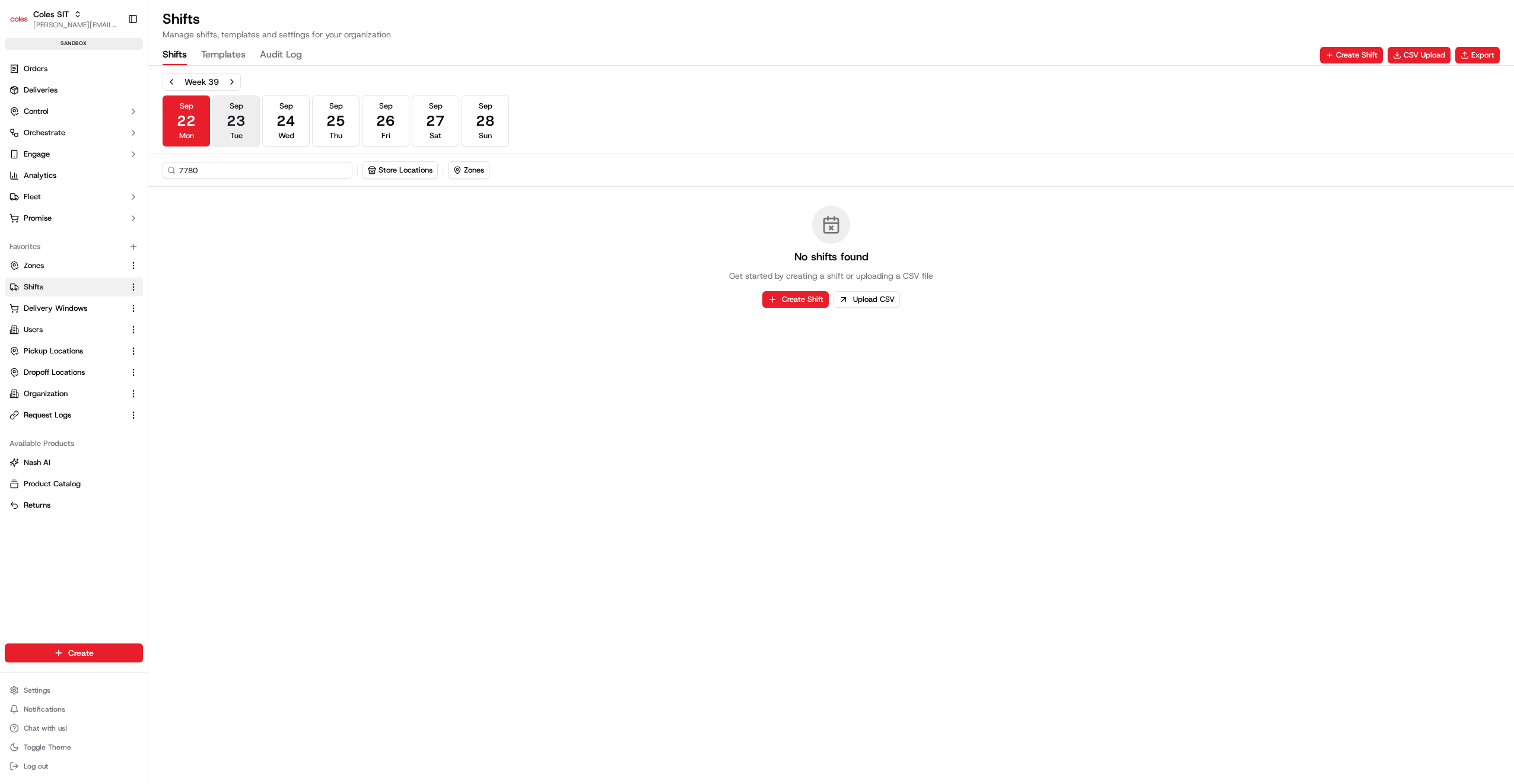
type input "7780"
click at [242, 121] on span "23" at bounding box center [236, 121] width 19 height 19
click at [274, 117] on button "Sep 24 Wed" at bounding box center [286, 120] width 47 height 51
click at [328, 117] on span "25" at bounding box center [336, 121] width 19 height 19
click at [398, 114] on button "Sep 26 Fri" at bounding box center [385, 120] width 47 height 51
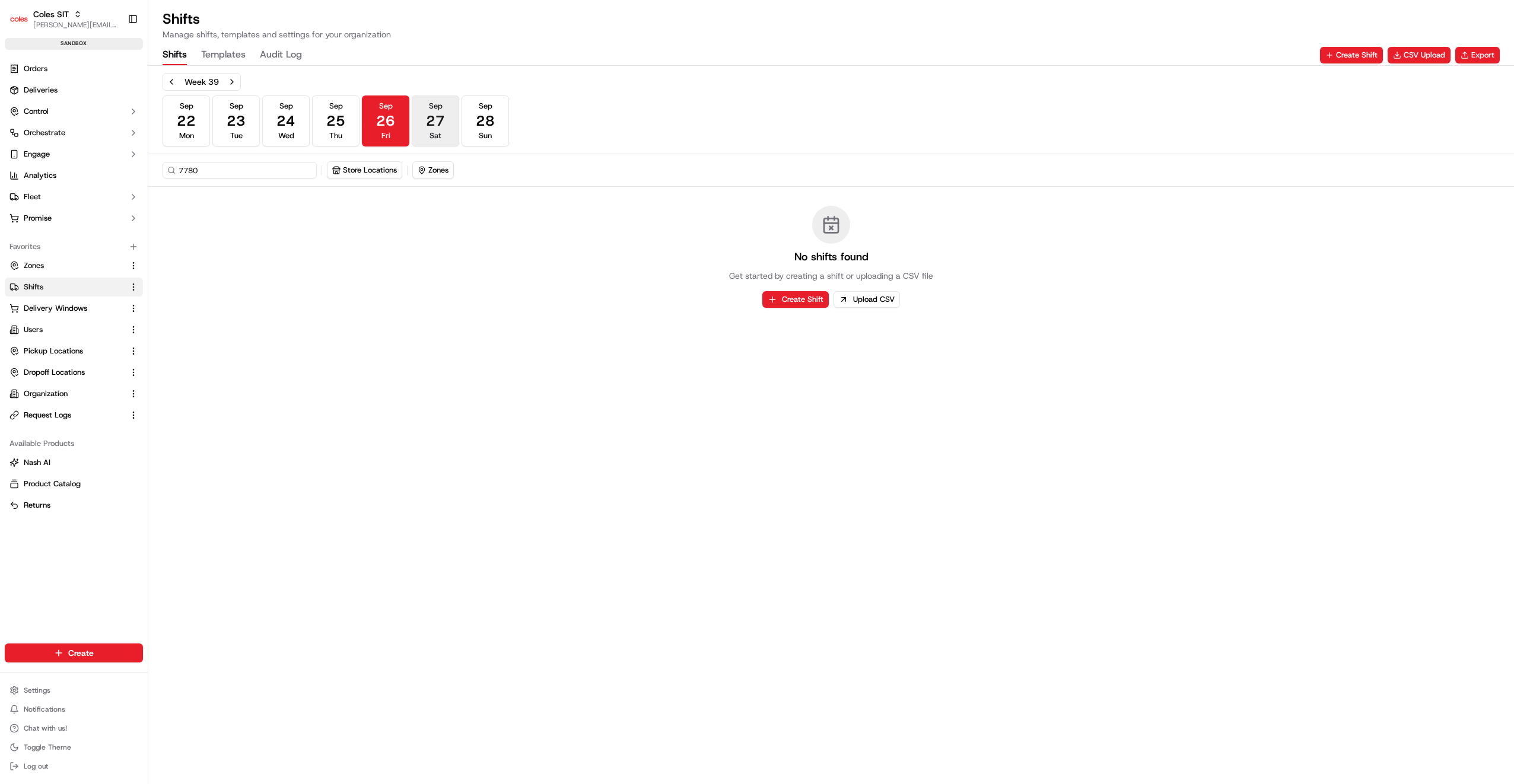
click at [427, 117] on span "27" at bounding box center [435, 121] width 19 height 19
click at [488, 117] on span "28" at bounding box center [485, 121] width 19 height 19
click at [63, 265] on link "Zones" at bounding box center [66, 266] width 114 height 10
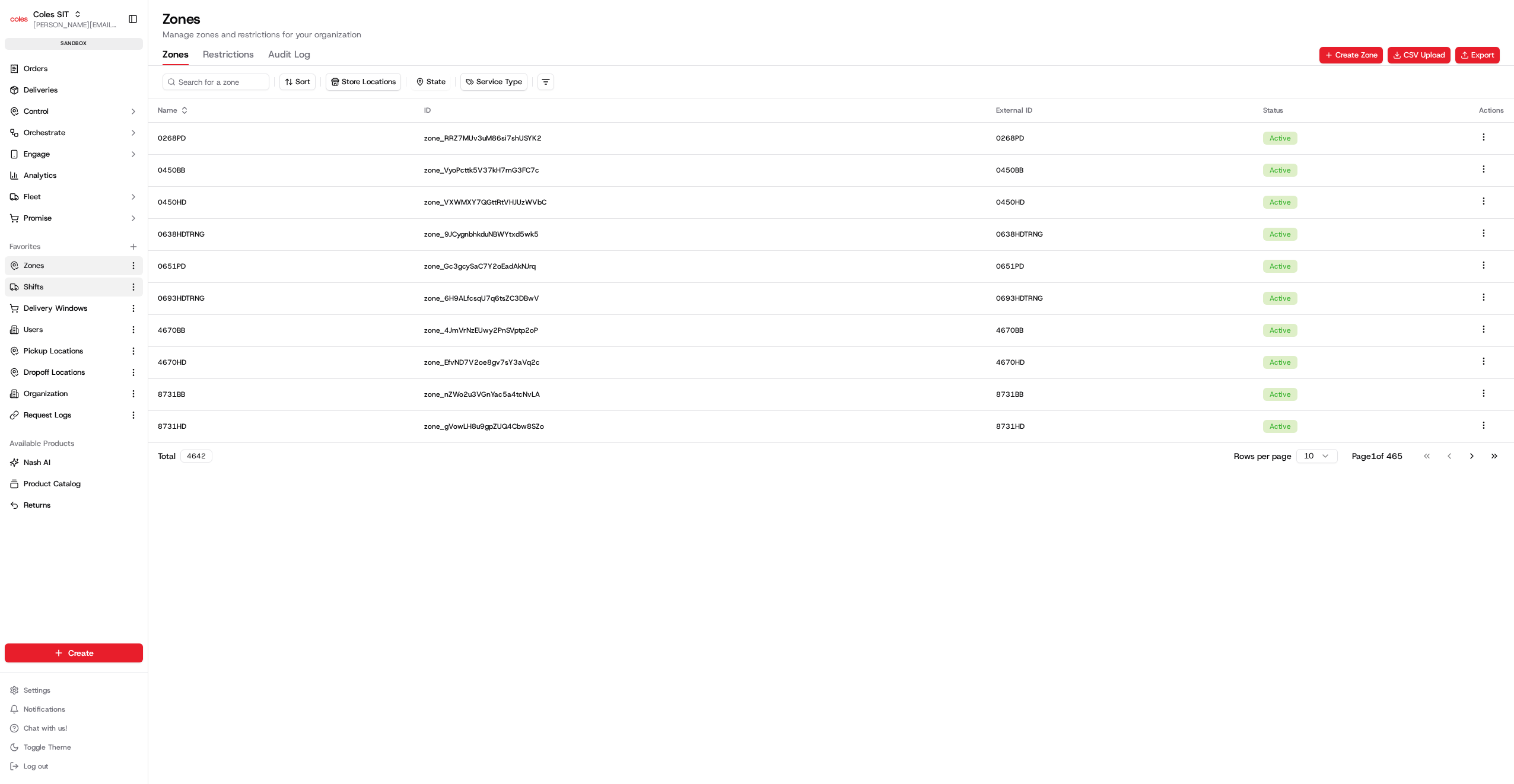
click at [51, 291] on link "Shifts" at bounding box center [66, 287] width 114 height 10
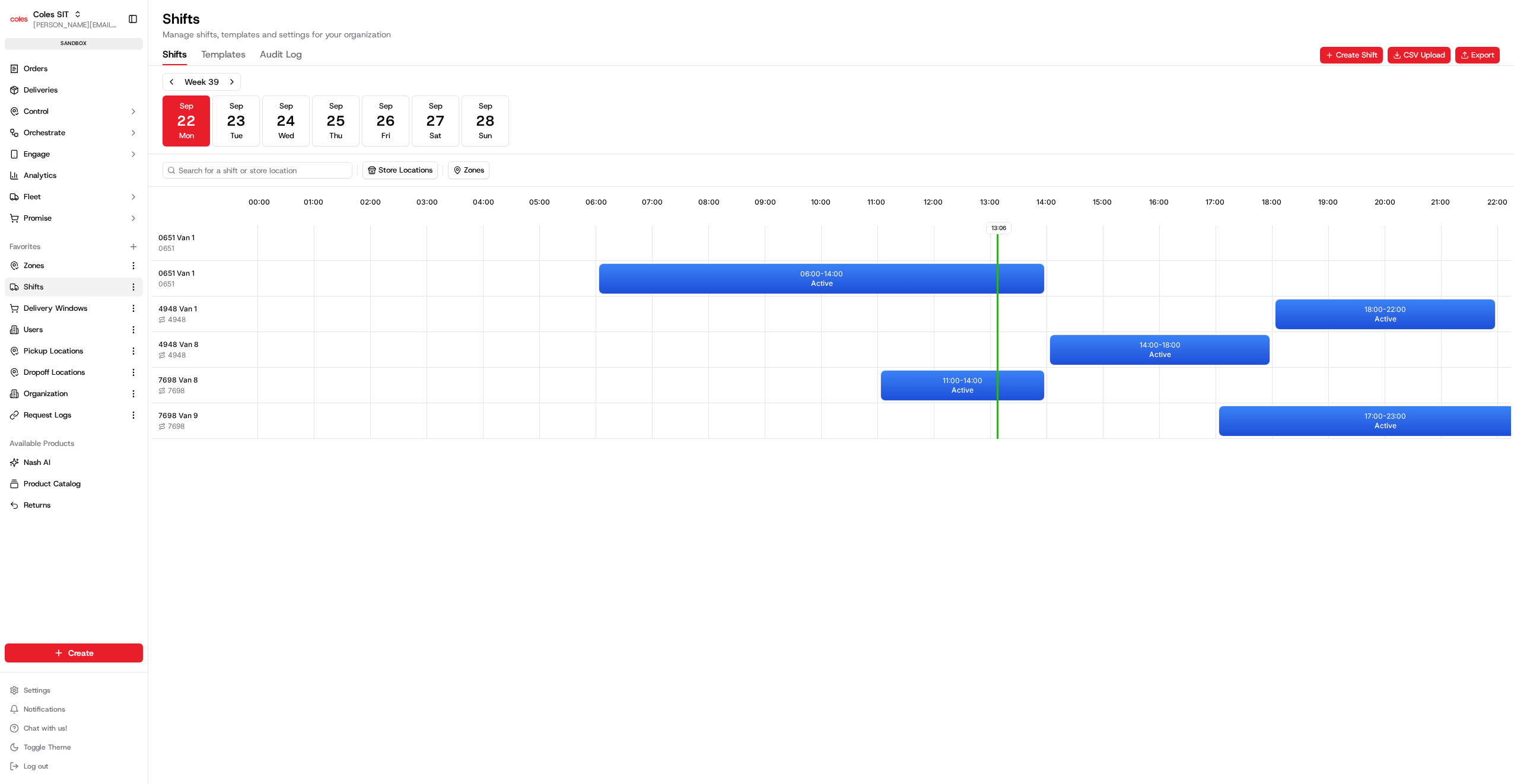
click at [220, 166] on input at bounding box center [257, 170] width 190 height 17
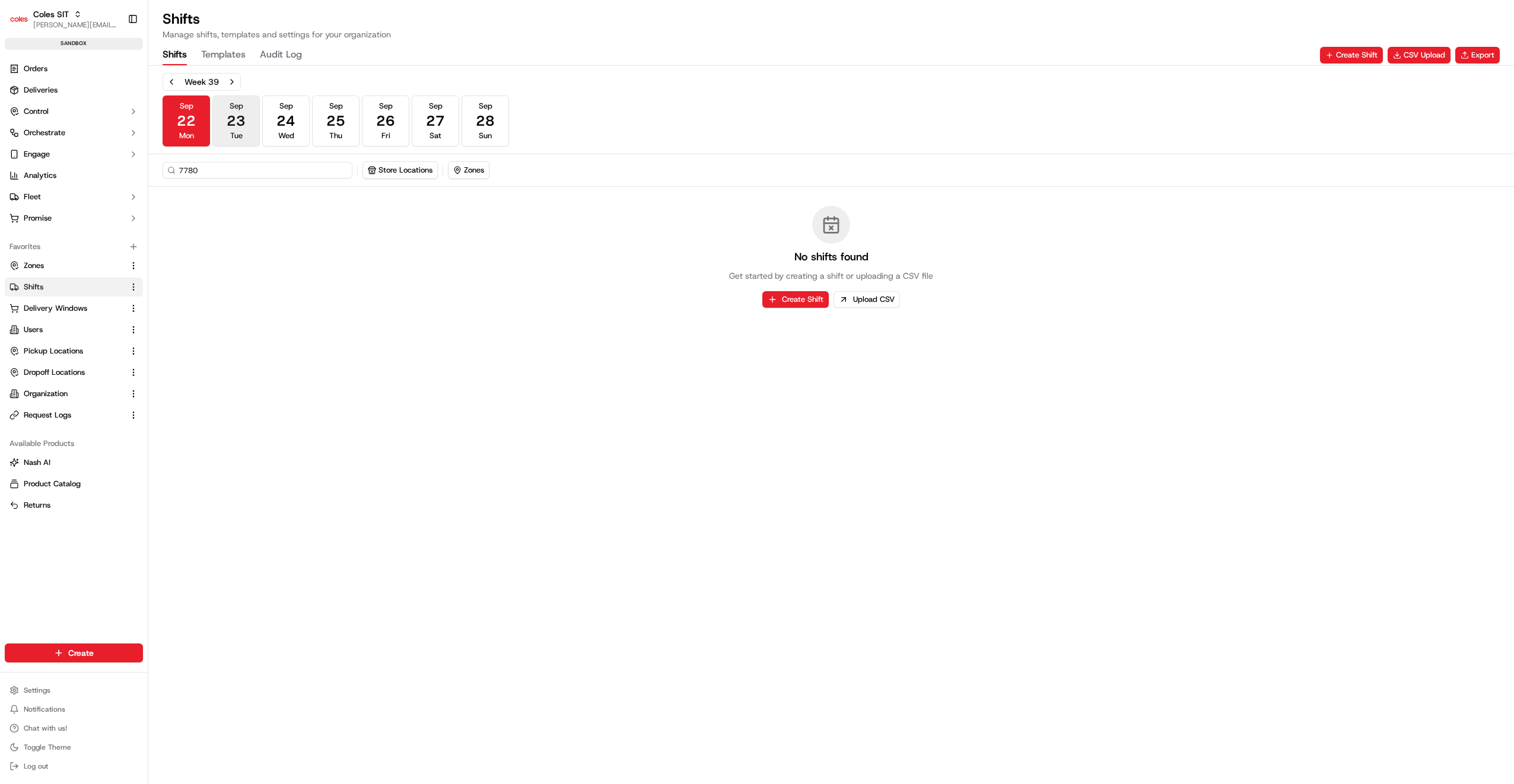
type input "7780"
click at [243, 122] on span "23" at bounding box center [236, 121] width 19 height 19
click at [276, 119] on button "Sep 24 Wed" at bounding box center [286, 120] width 47 height 51
click at [328, 116] on span "25" at bounding box center [336, 121] width 19 height 19
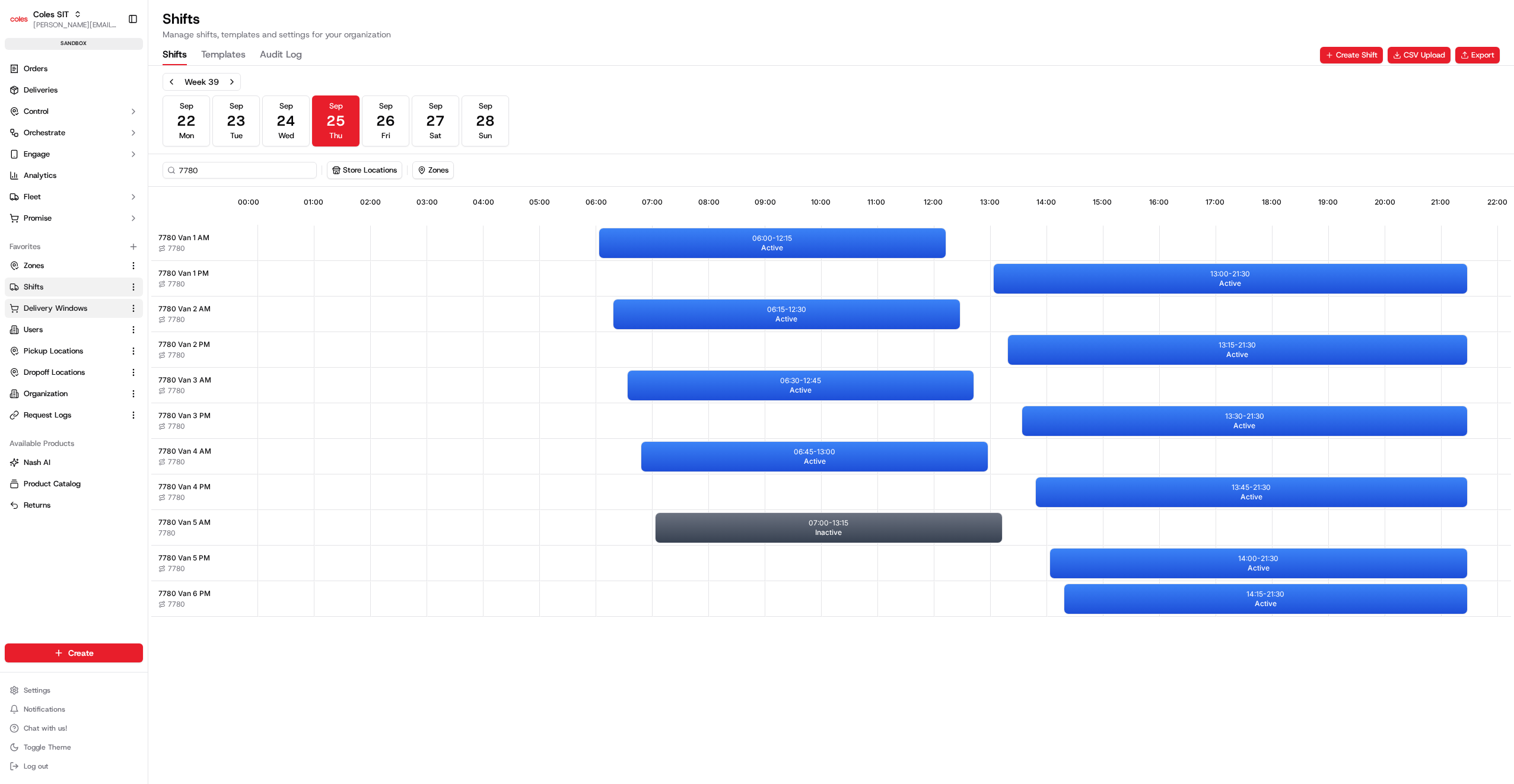
click at [80, 312] on span "Delivery Windows" at bounding box center [55, 308] width 63 height 10
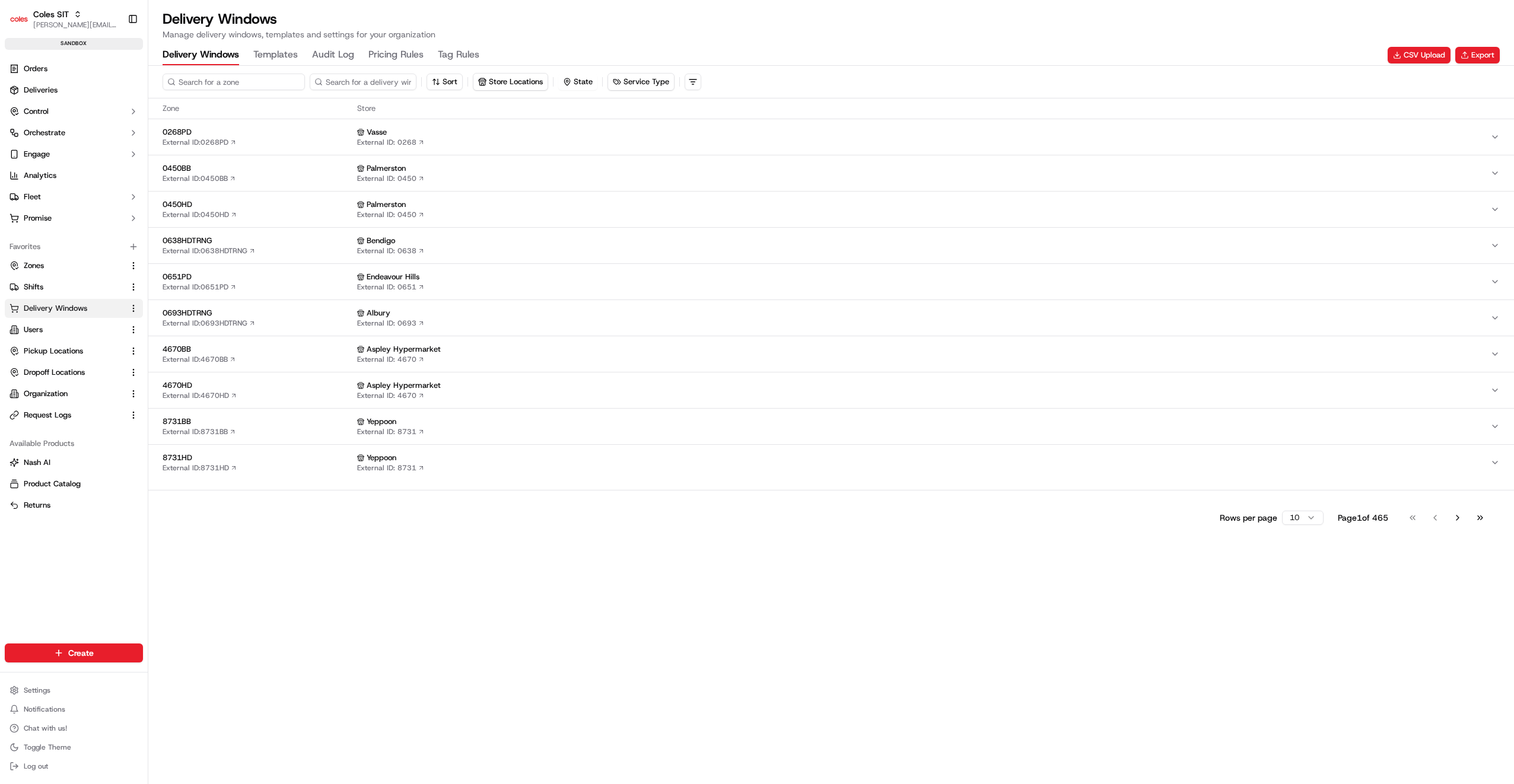
click at [201, 83] on input at bounding box center [233, 82] width 142 height 17
type input "7780"
click at [197, 347] on span "7780HD" at bounding box center [257, 349] width 190 height 10
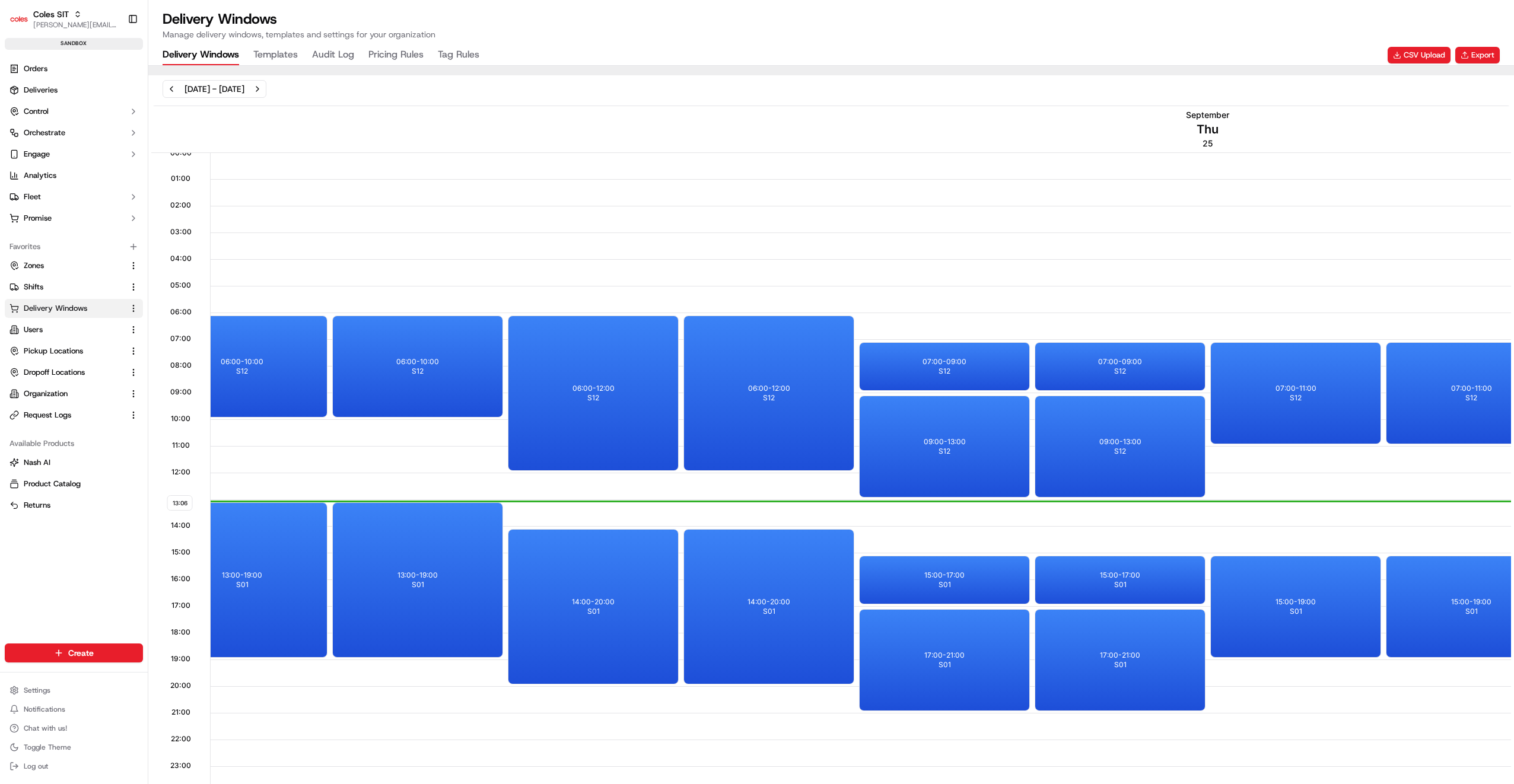
scroll to position [0, 4864]
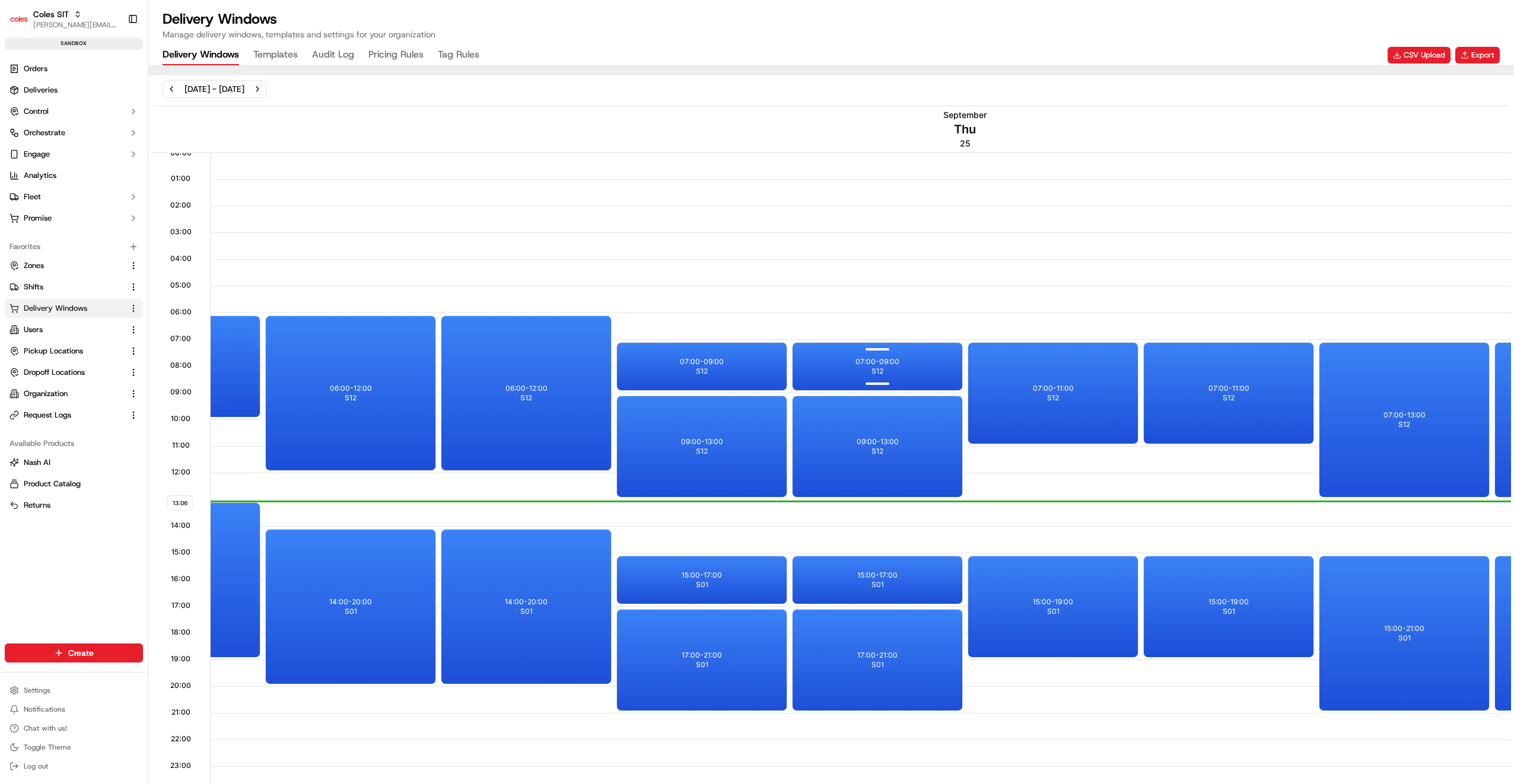
click at [894, 358] on p "07:00 - 09:00" at bounding box center [877, 361] width 44 height 10
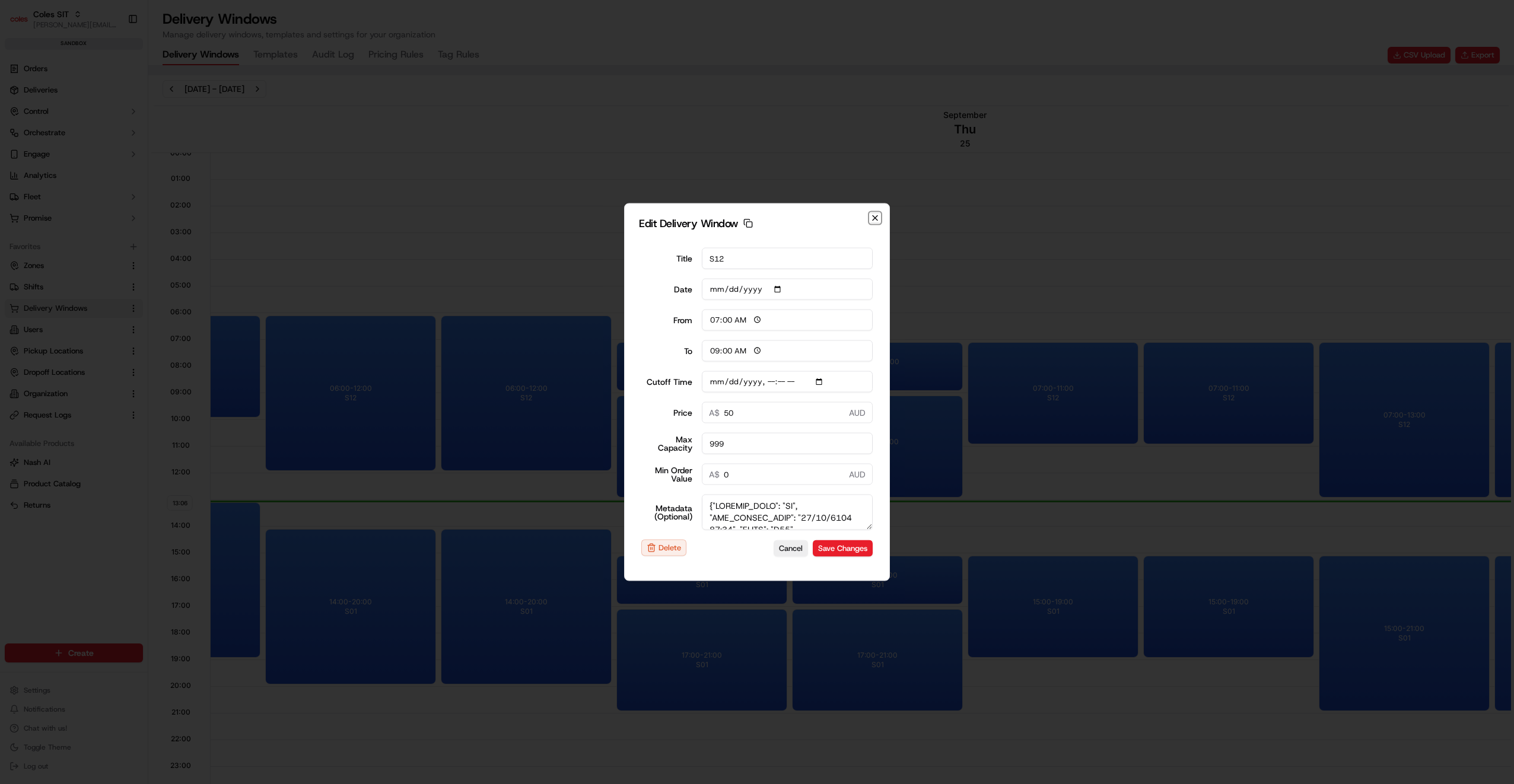
click at [877, 215] on icon "button" at bounding box center [874, 218] width 10 height 10
type input "2025-09-22"
type input "13:06"
type input "14:06"
type input "2025-09-24T12:10"
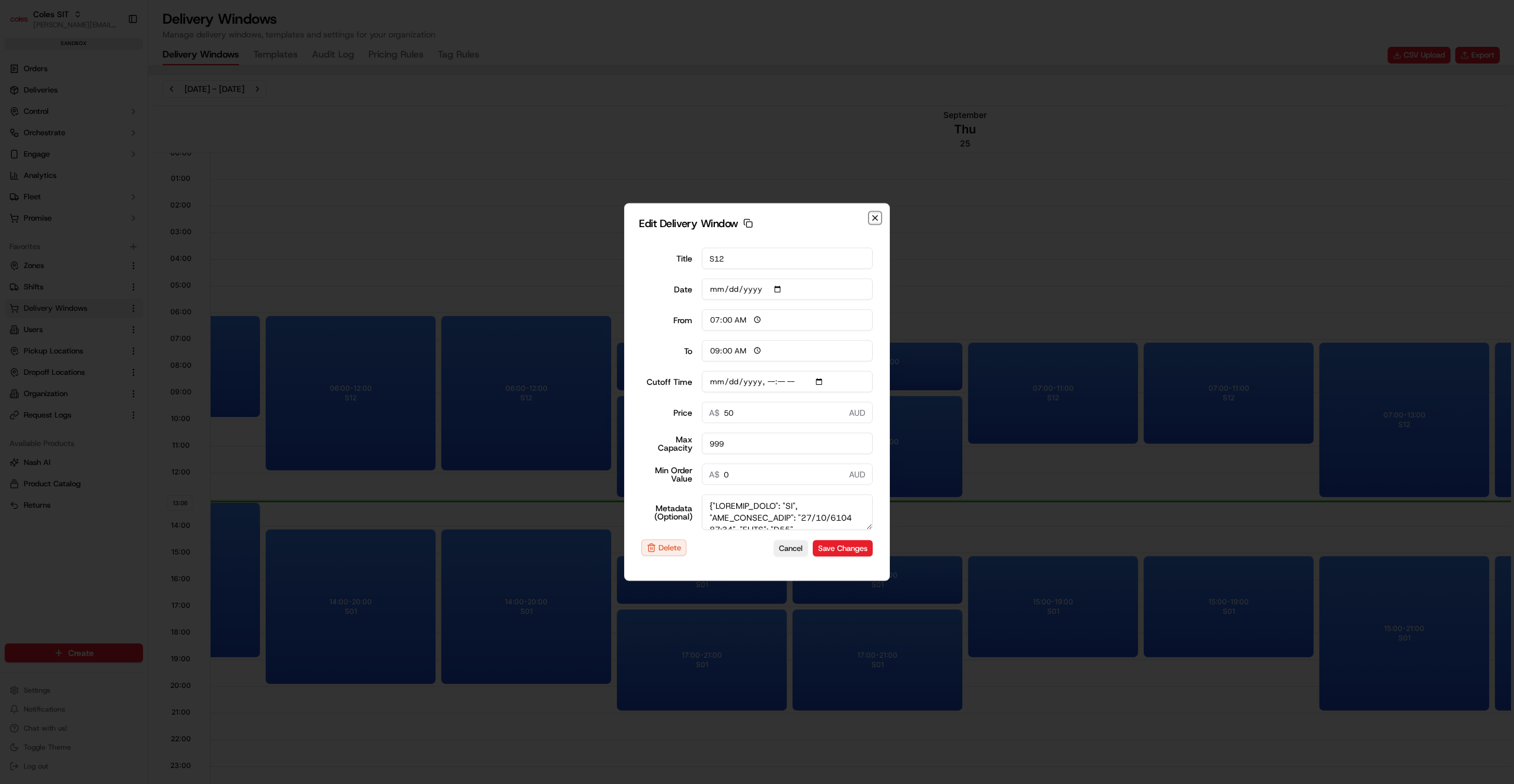
type input "0"
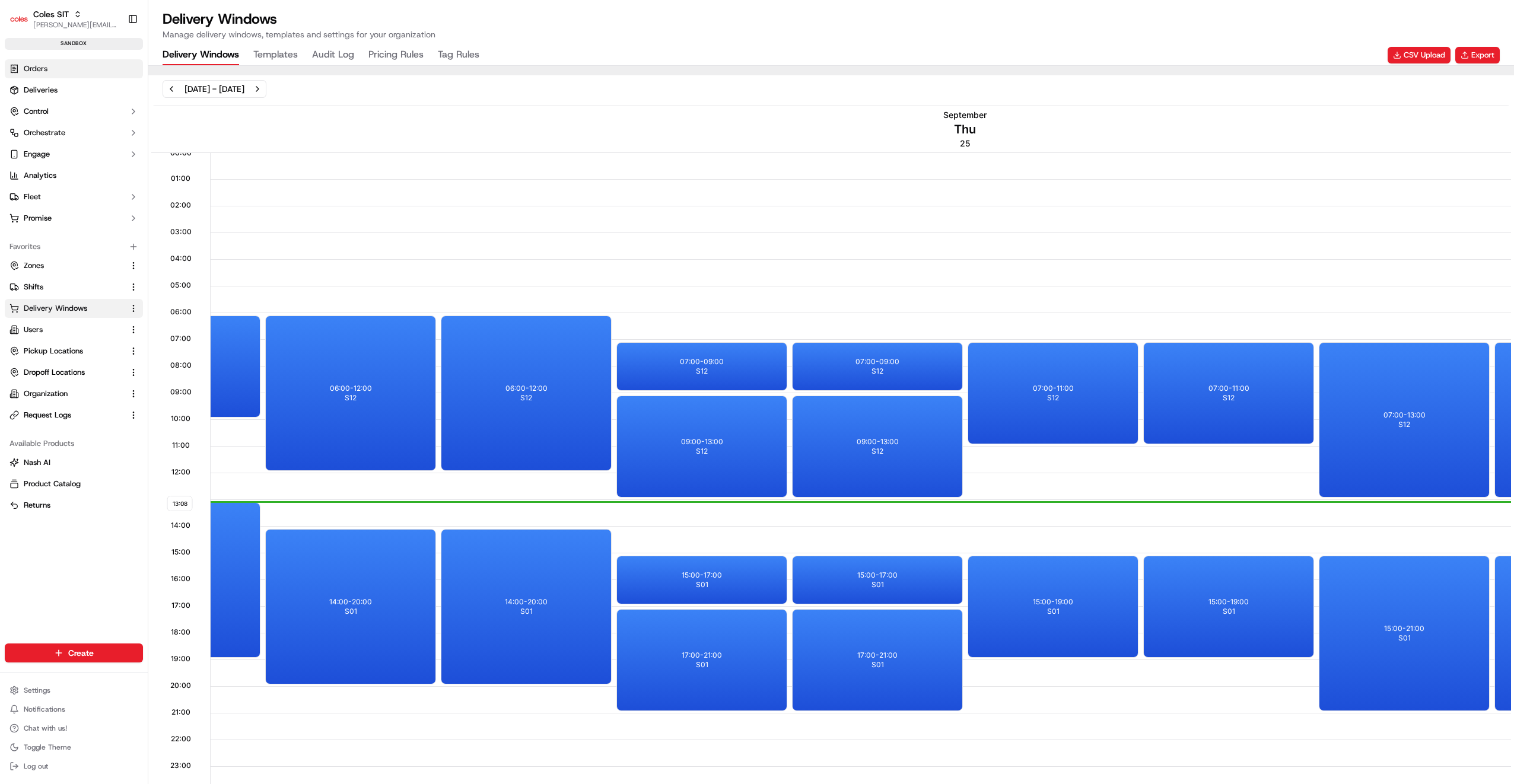
click at [32, 68] on span "Orders" at bounding box center [35, 69] width 24 height 10
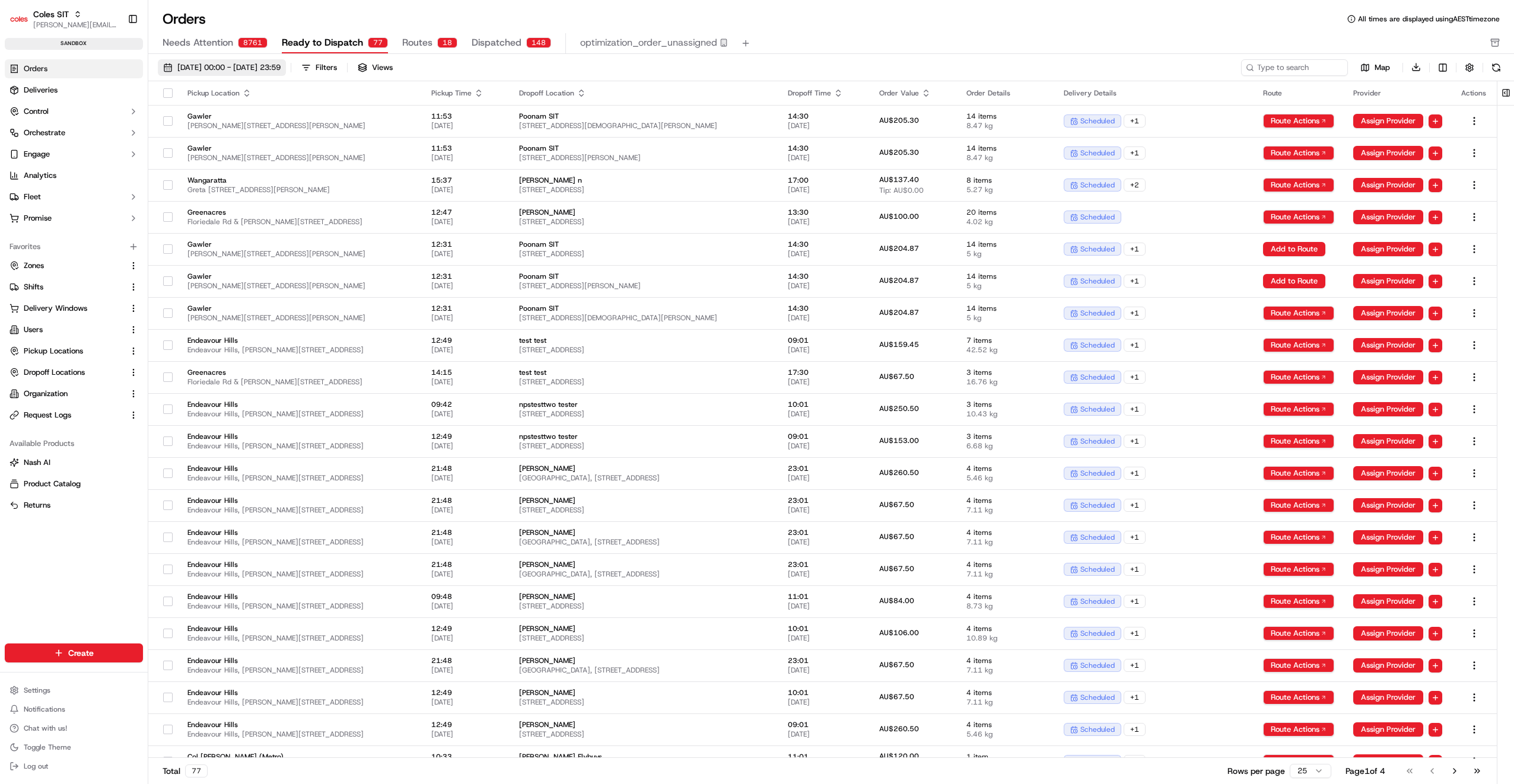
click at [280, 66] on span "[DATE] 00:00 - [DATE] 23:59" at bounding box center [229, 67] width 103 height 10
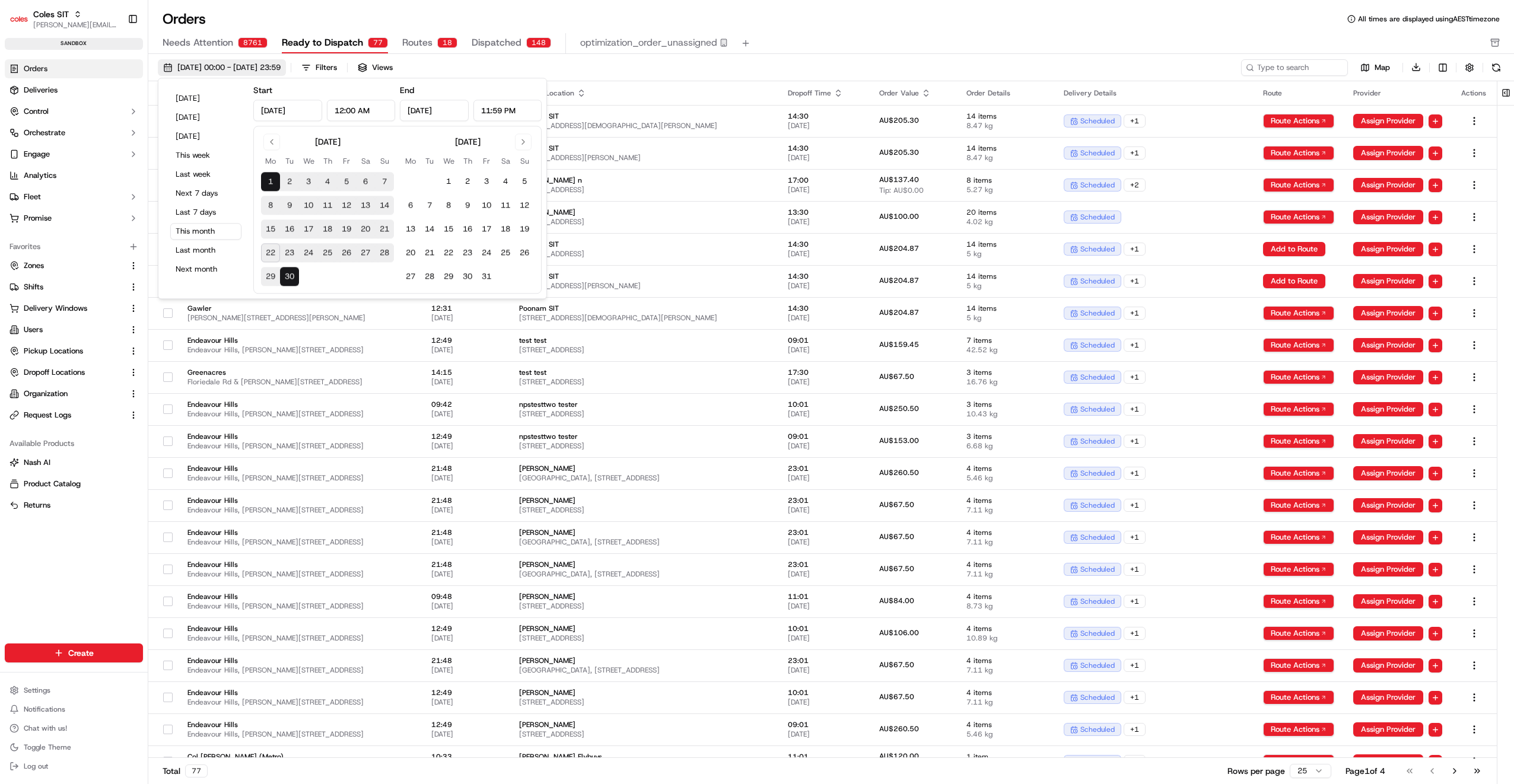
click at [280, 66] on span "[DATE] 00:00 - [DATE] 23:59" at bounding box center [229, 67] width 103 height 10
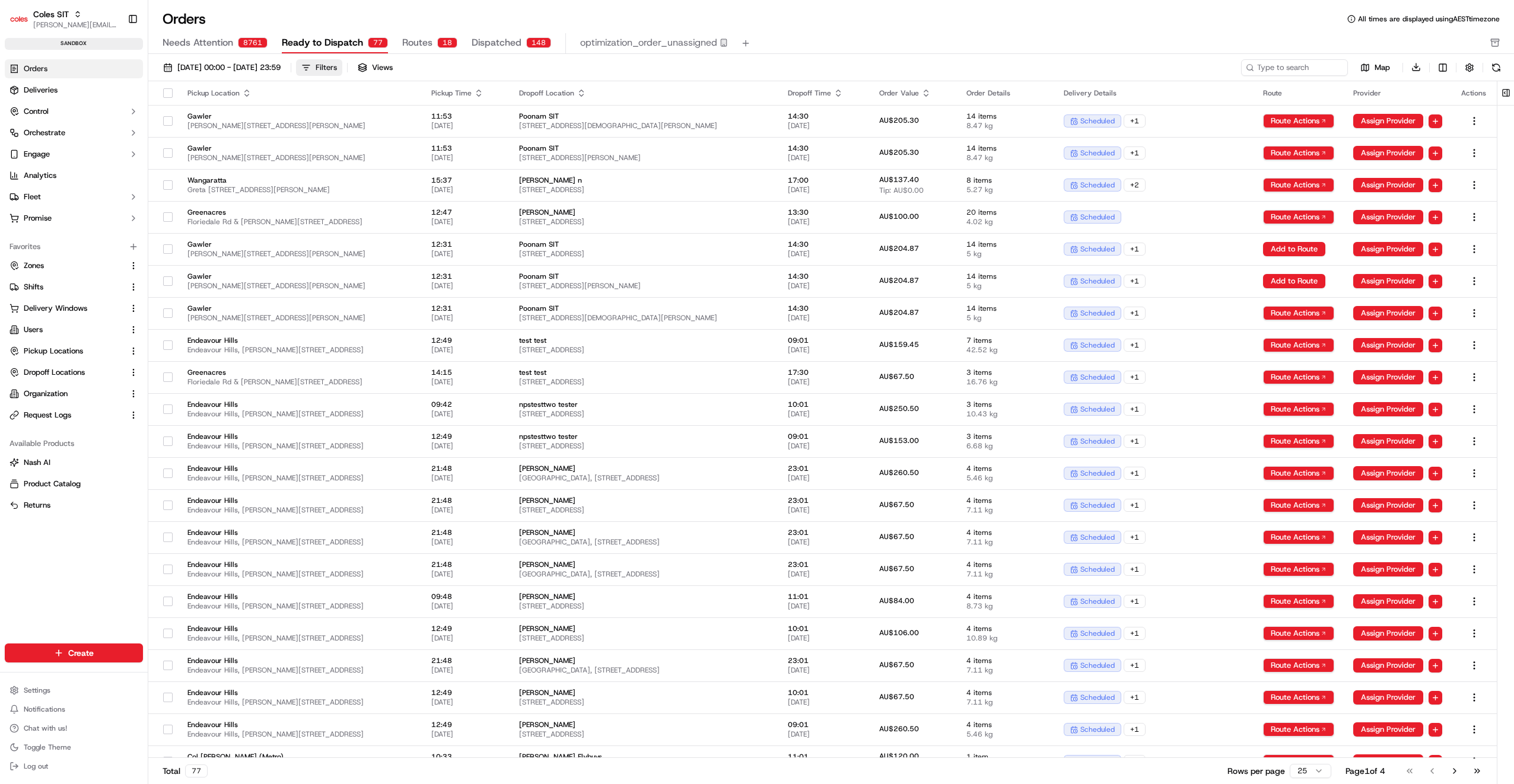
click at [337, 69] on div "Filters" at bounding box center [326, 67] width 21 height 10
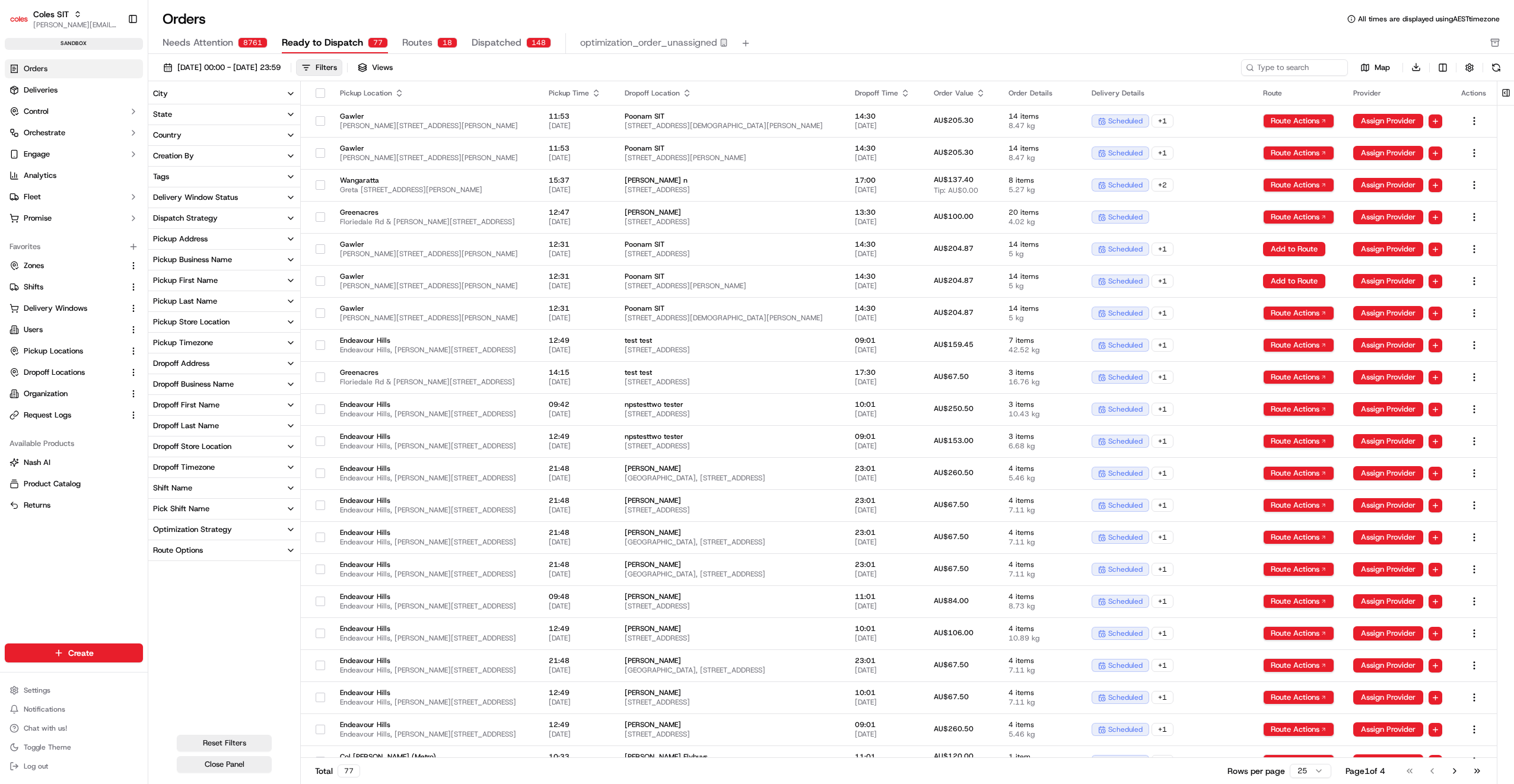
click at [201, 318] on div "Pickup Store Location" at bounding box center [191, 322] width 77 height 10
click at [156, 448] on button "[PERSON_NAME]" at bounding box center [157, 447] width 10 height 10
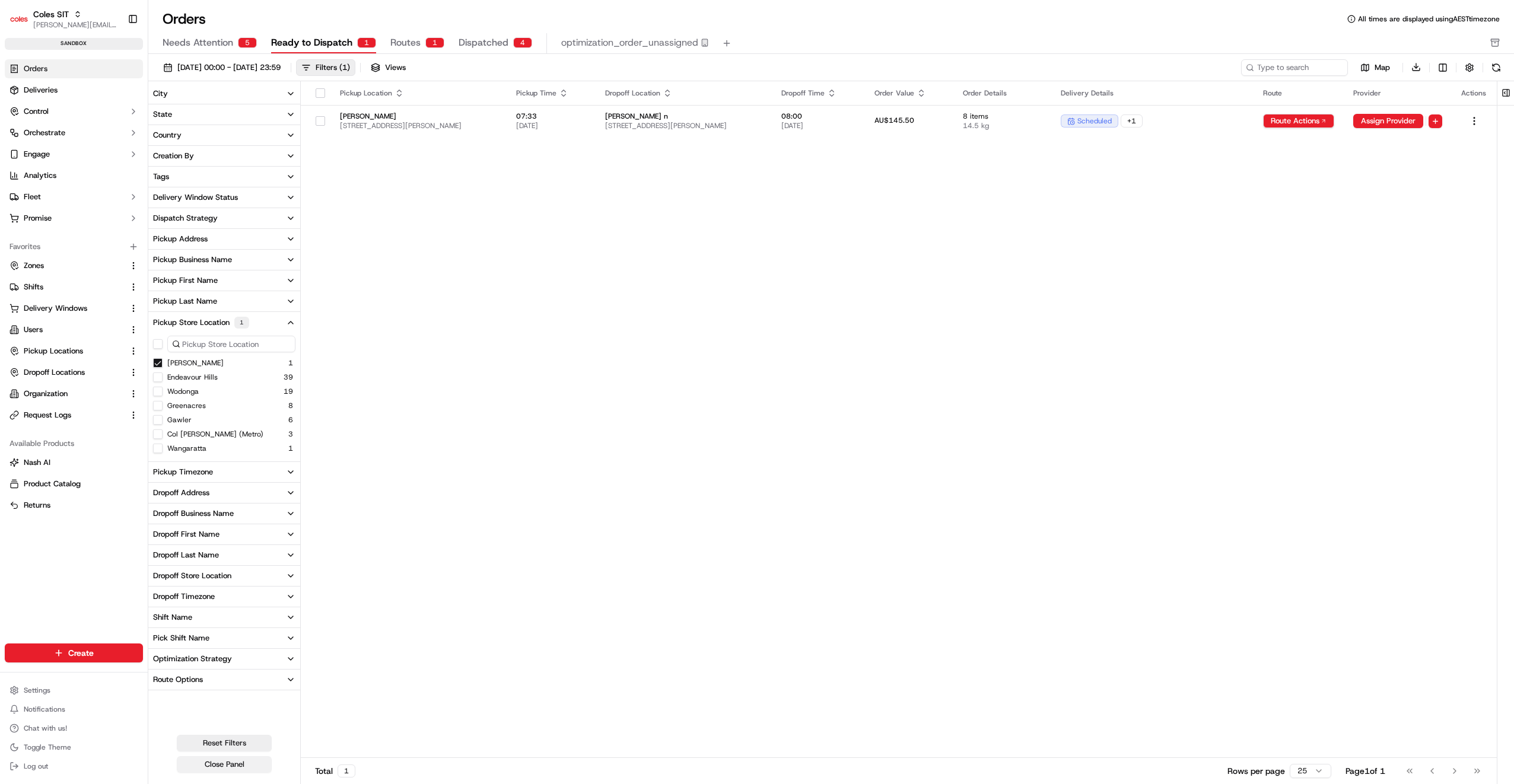
click at [249, 761] on button "Close Panel" at bounding box center [224, 764] width 95 height 17
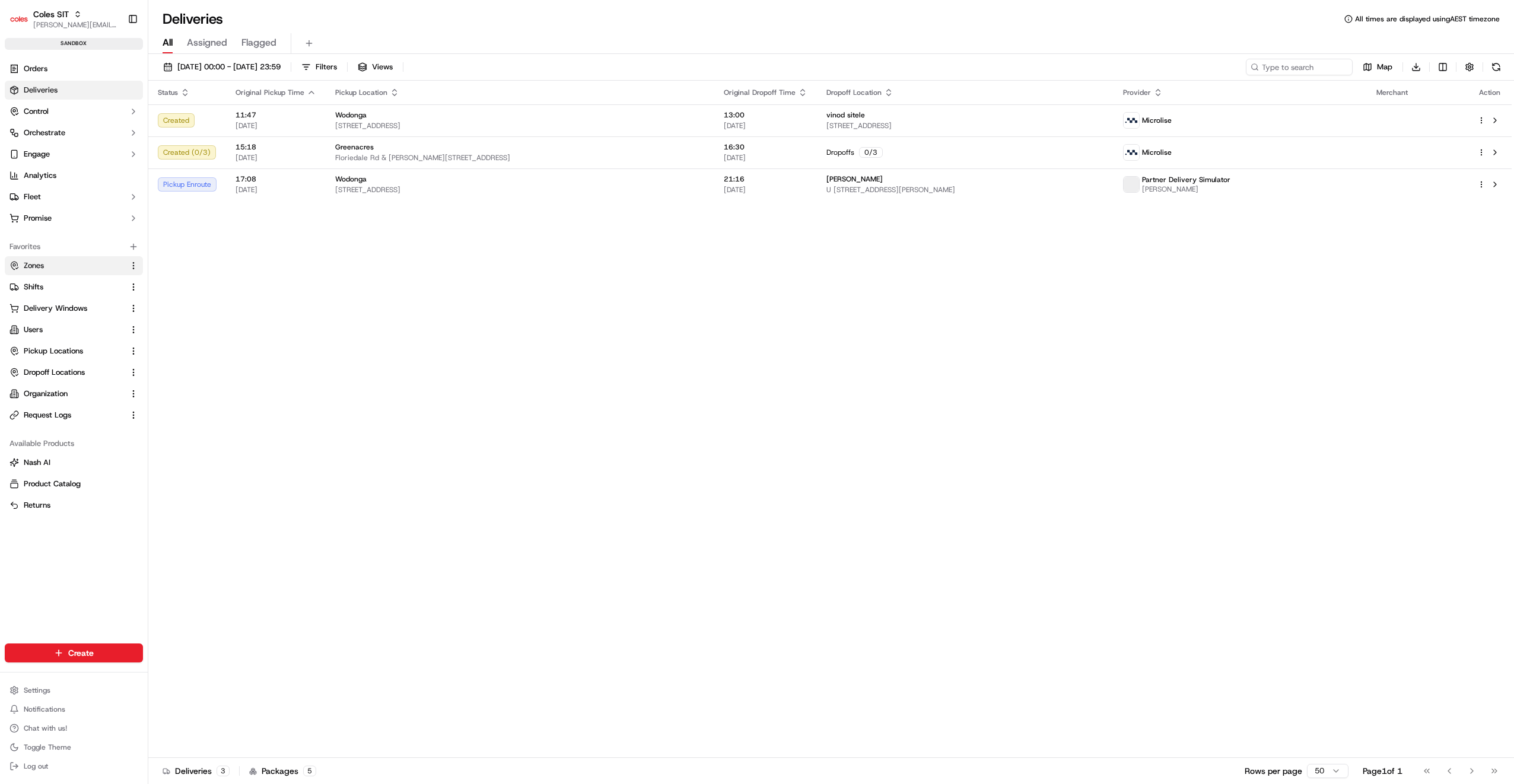
click at [41, 269] on span "Zones" at bounding box center [33, 266] width 20 height 10
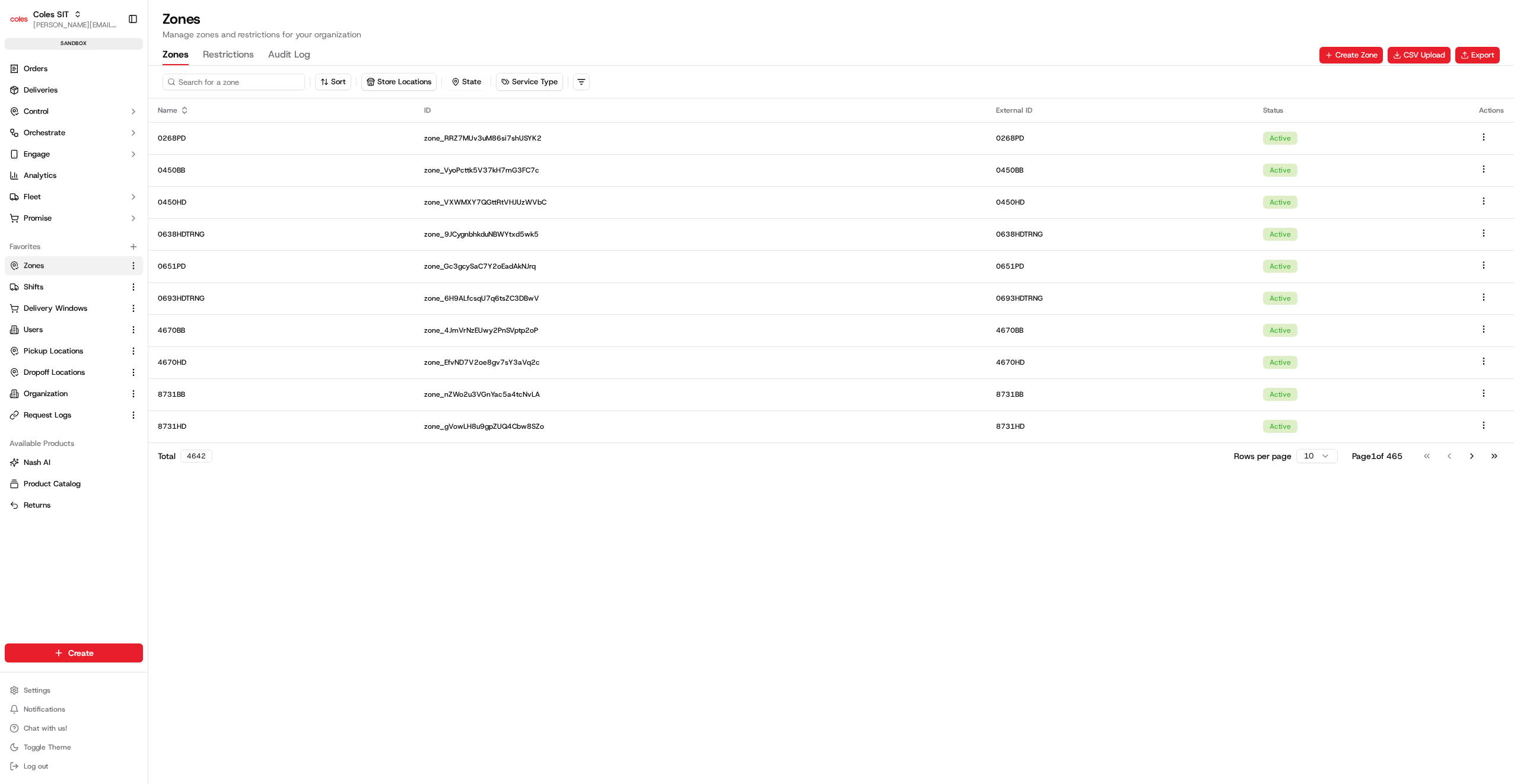
click at [219, 86] on input at bounding box center [233, 82] width 142 height 17
type input "7780"
click at [165, 322] on td "7780HD" at bounding box center [285, 330] width 273 height 32
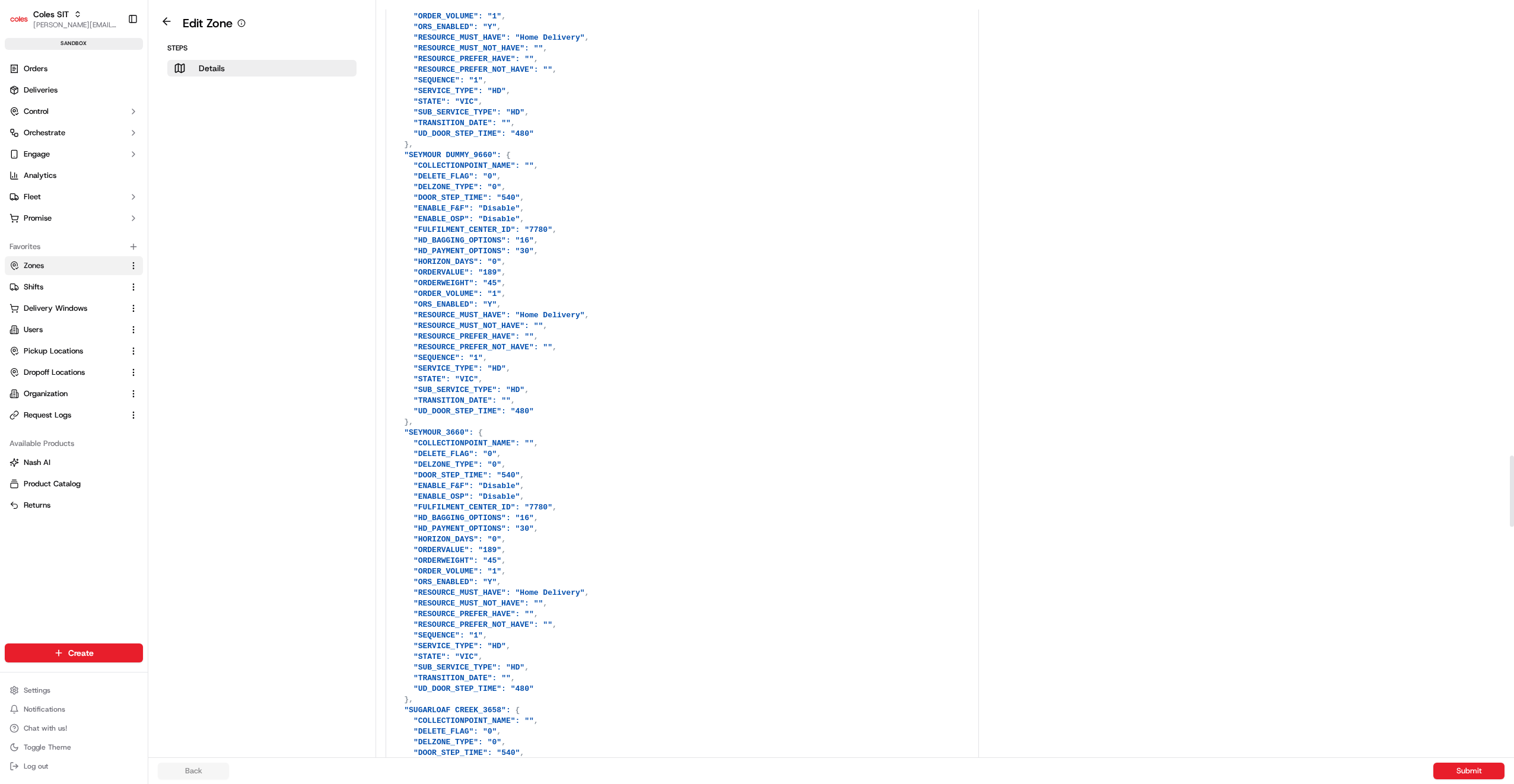
scroll to position [4803, 0]
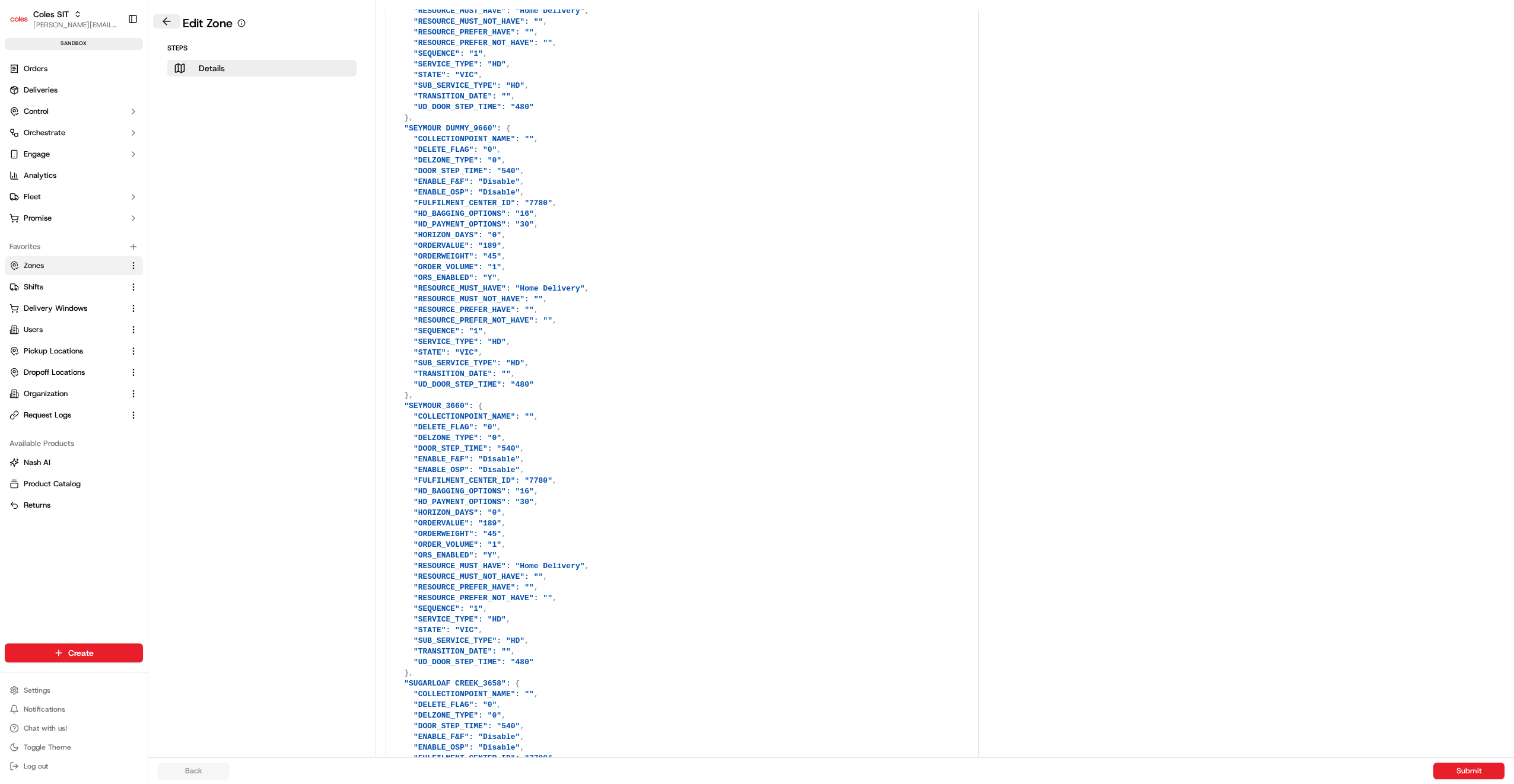
click at [162, 21] on button at bounding box center [166, 21] width 27 height 14
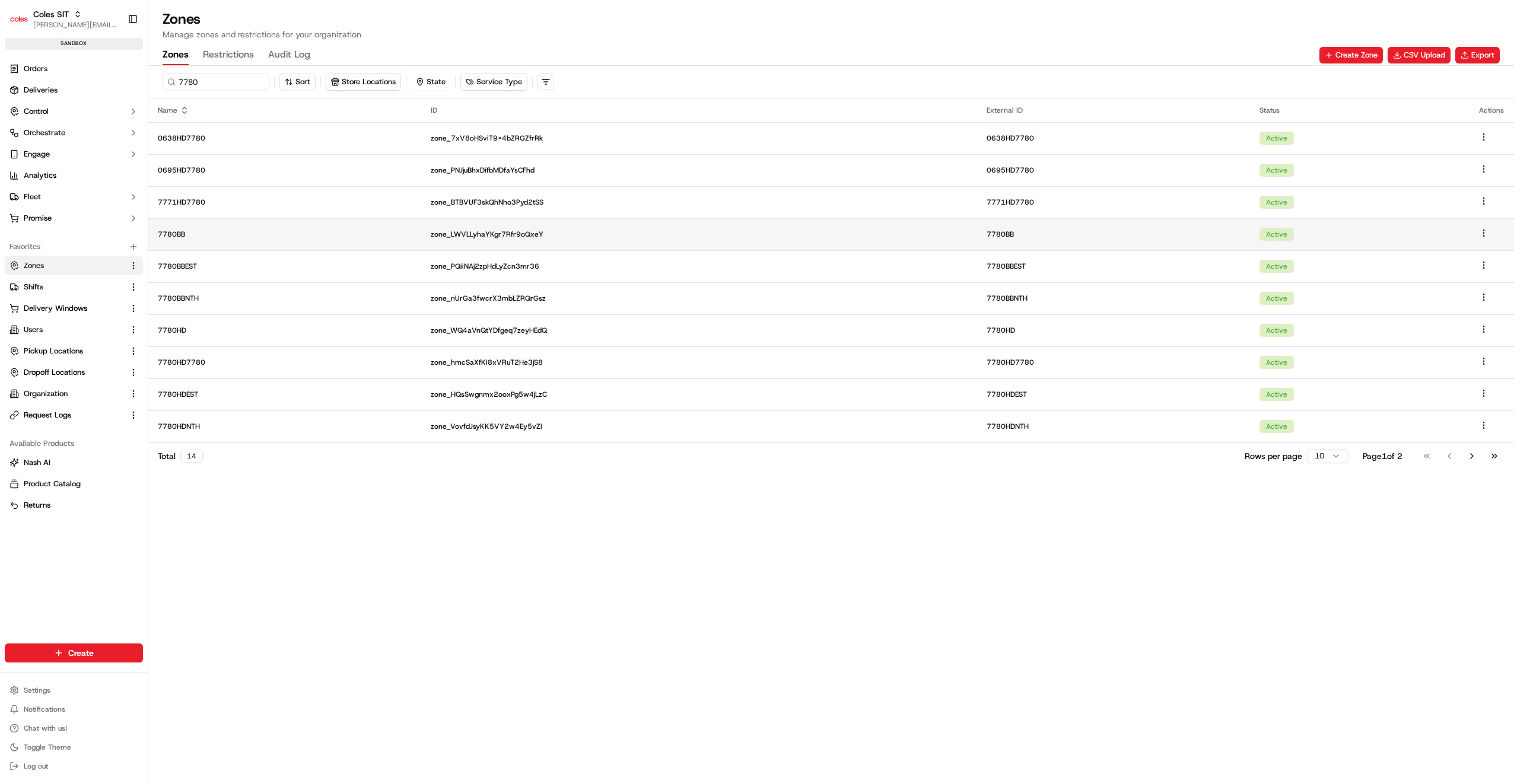
click at [173, 232] on p "7780BB" at bounding box center [285, 234] width 254 height 10
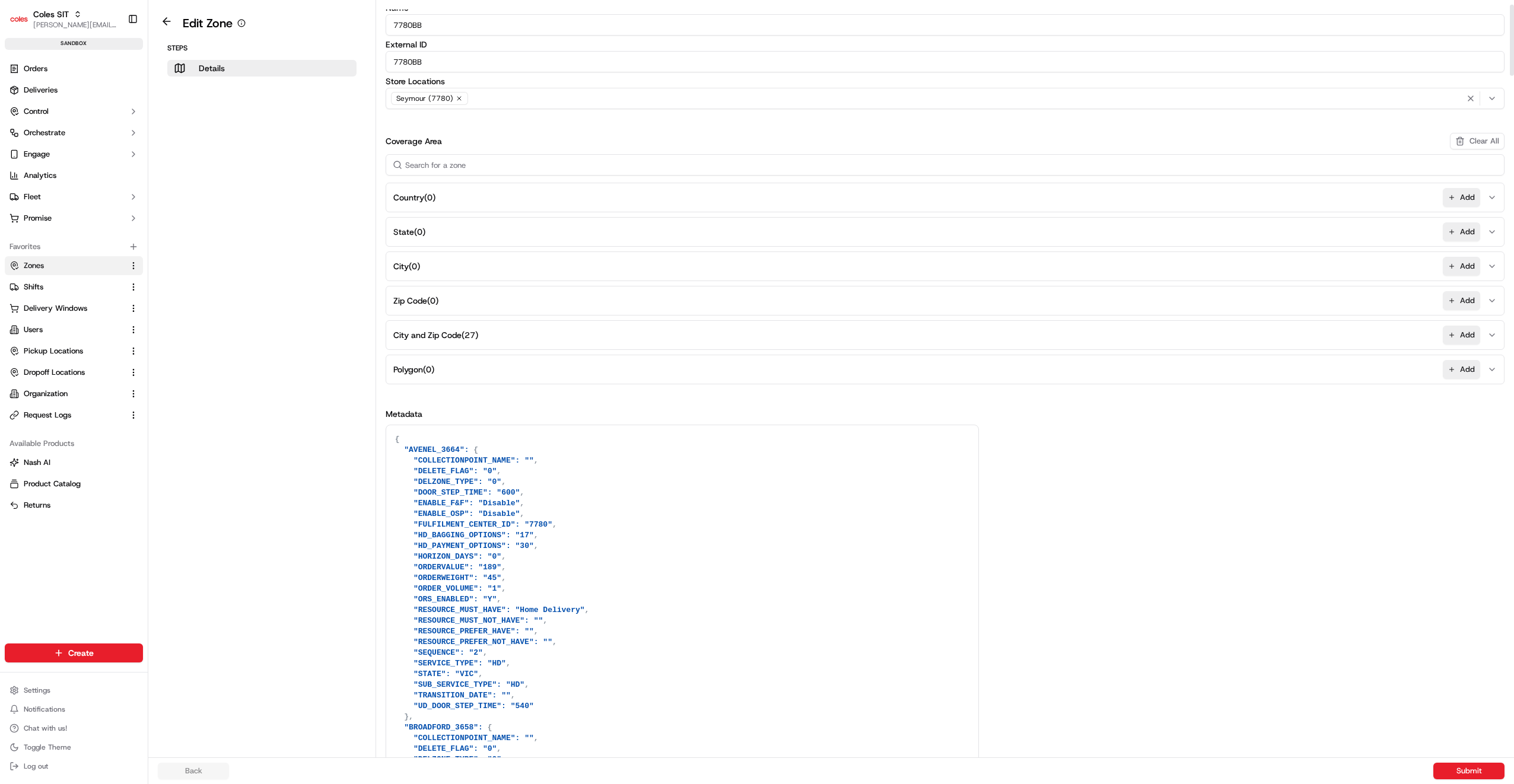
scroll to position [59, 0]
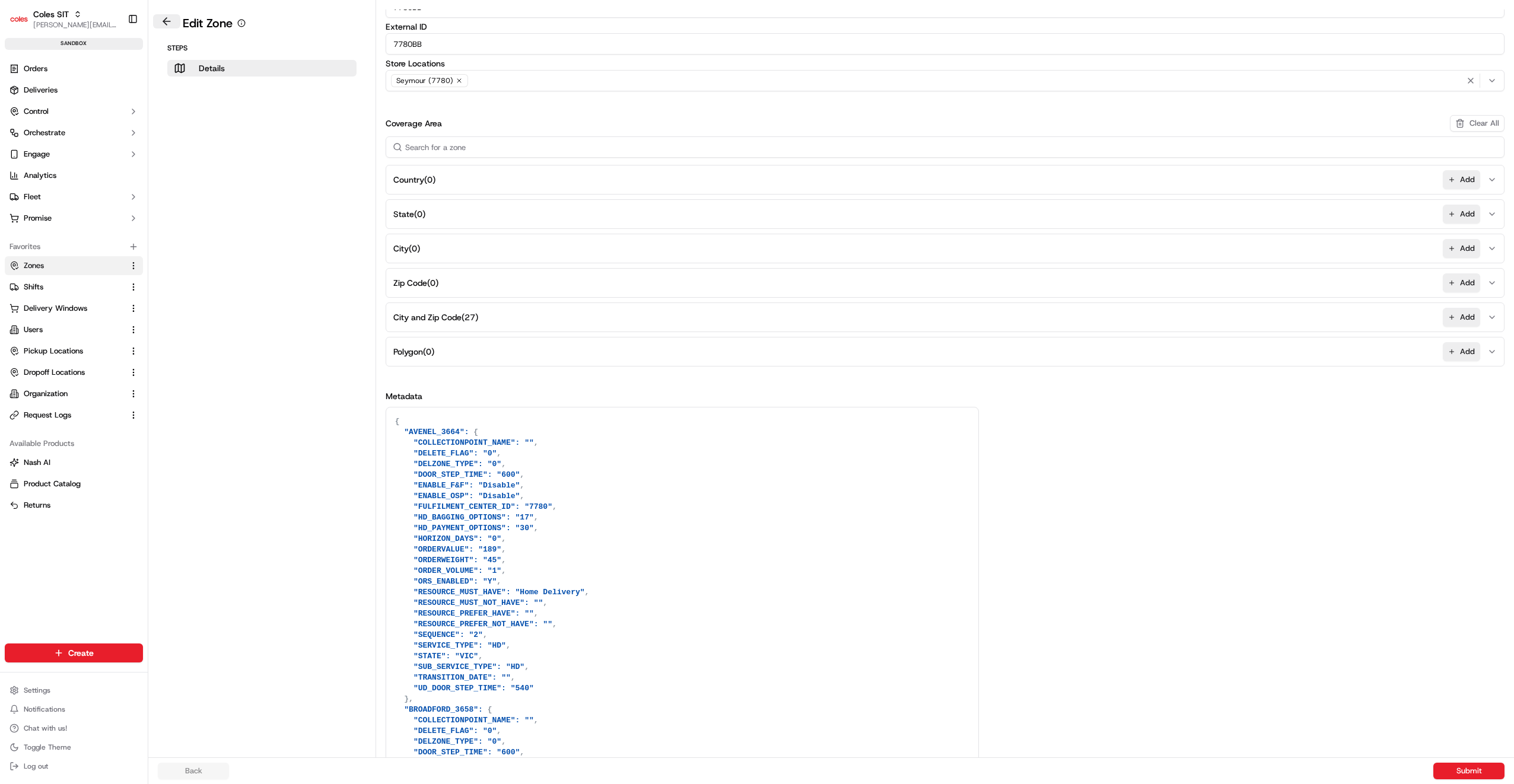
click at [168, 19] on button at bounding box center [166, 21] width 27 height 14
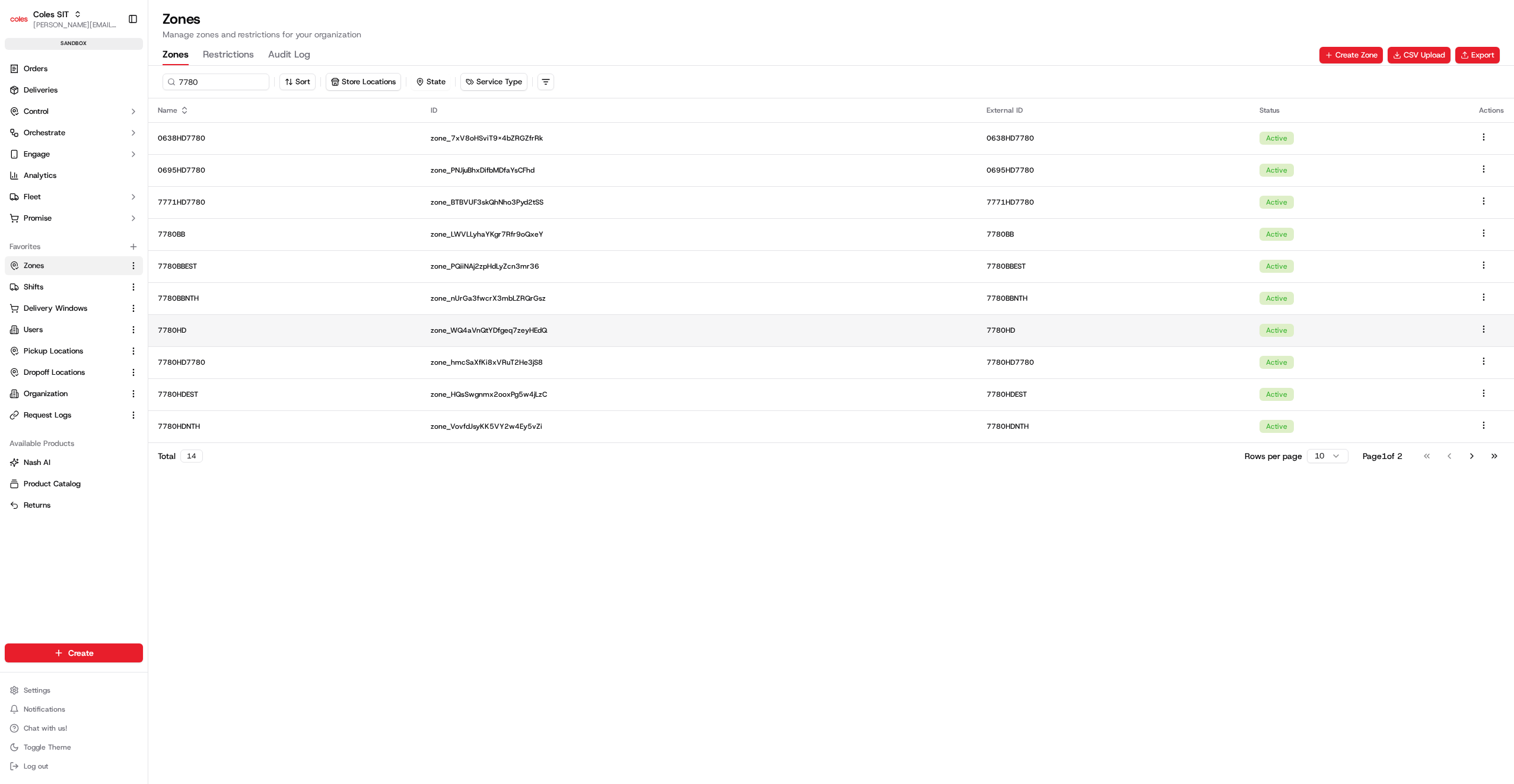
click at [180, 325] on p "7780HD" at bounding box center [285, 330] width 254 height 10
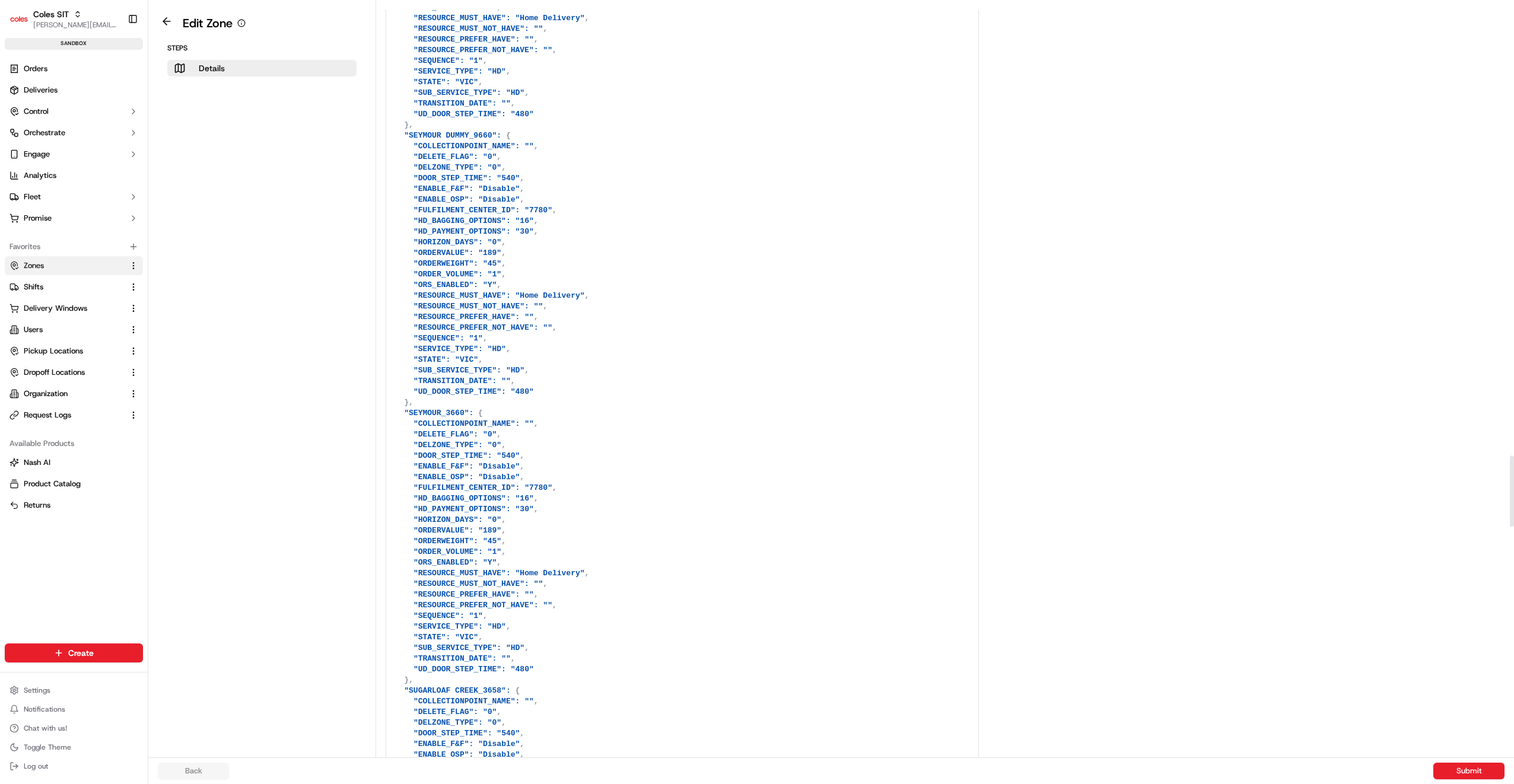
scroll to position [4803, 0]
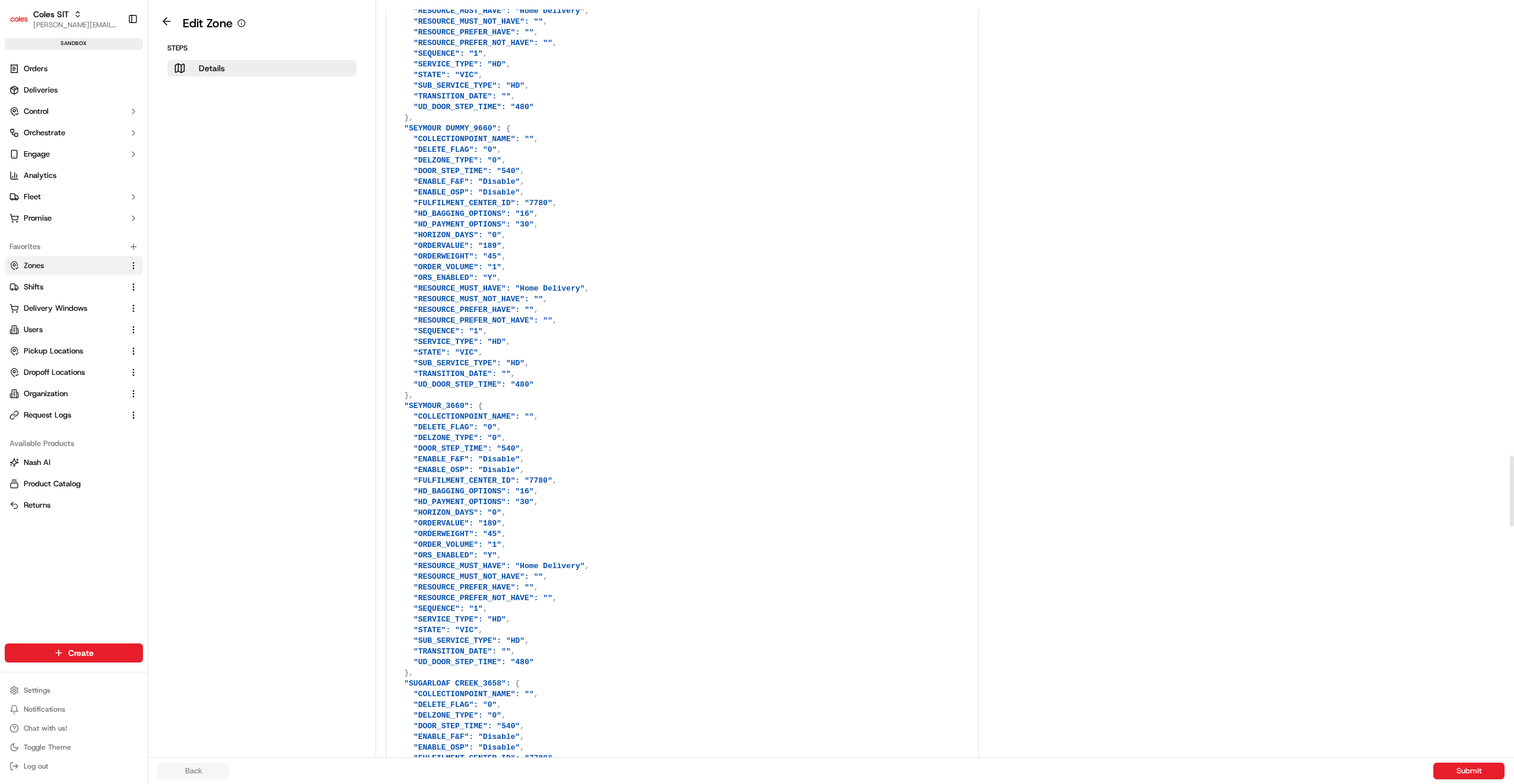
type textarea "{ "AVENEL_3664": { "COLLECTIONPOINT_NAME": "", "DELETE_FLAG": "0", "DELZONE_TYP…"
click at [1473, 773] on button "Submit" at bounding box center [1468, 771] width 71 height 17
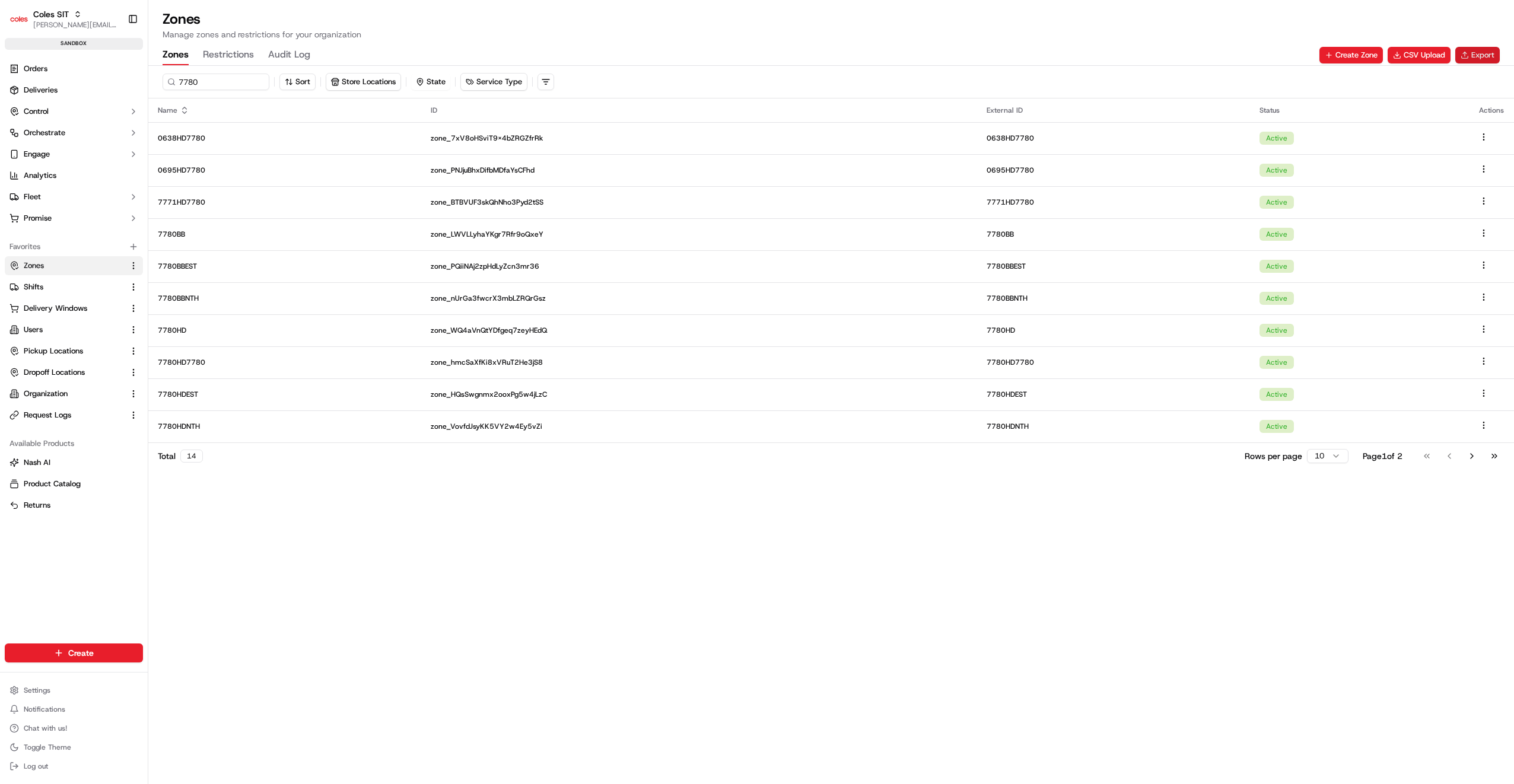
click at [1470, 58] on button "Export" at bounding box center [1477, 55] width 44 height 17
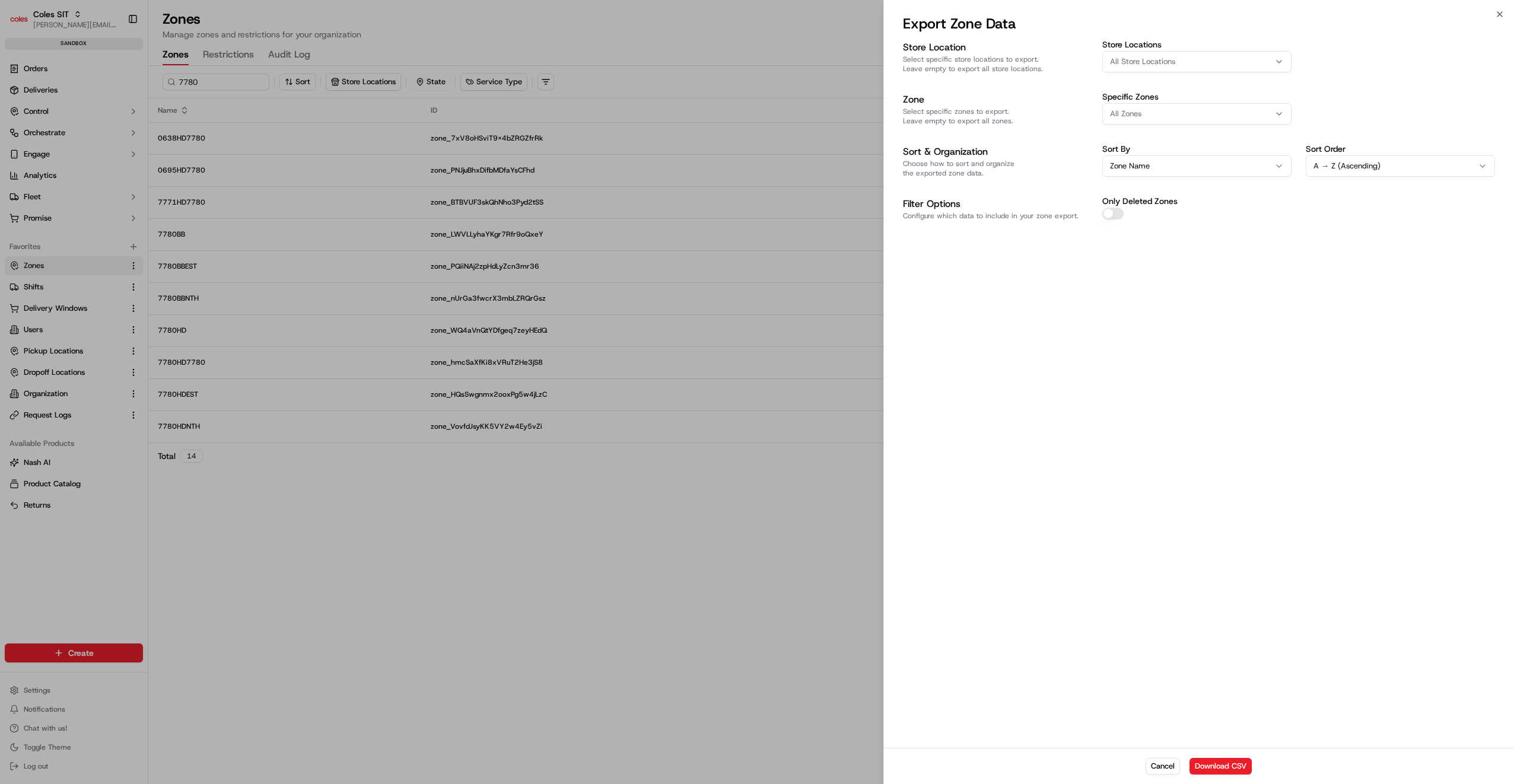
click at [1136, 56] on span "All Store Locations" at bounding box center [1142, 61] width 65 height 10
type input "7780"
click at [1146, 112] on span "Seymour (7780)" at bounding box center [1195, 108] width 146 height 10
click at [1194, 428] on div at bounding box center [757, 392] width 1514 height 784
click at [1222, 761] on button "Download CSV" at bounding box center [1220, 766] width 62 height 17
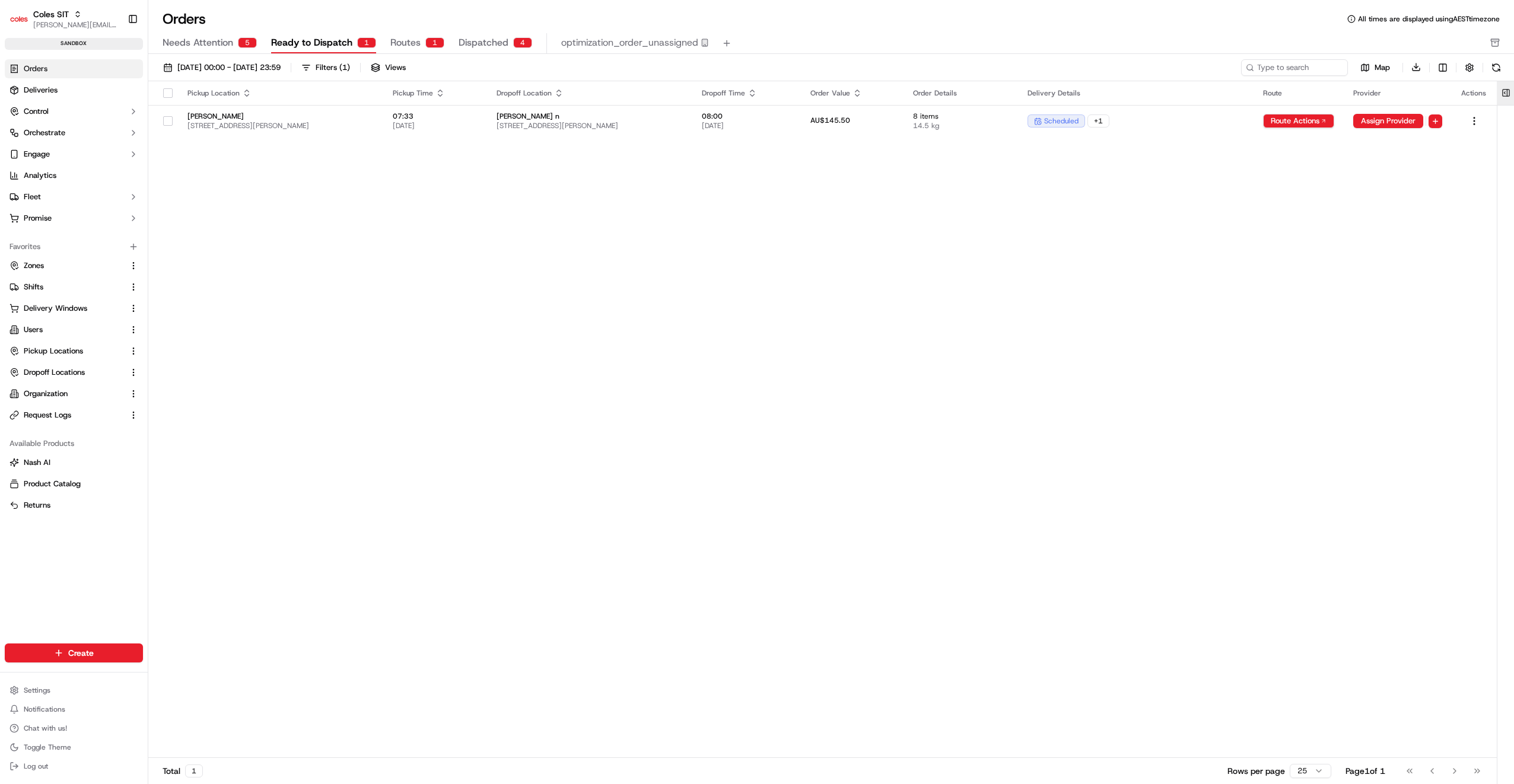
click at [1504, 92] on button at bounding box center [1506, 93] width 20 height 24
